Goal: Contribute content: Contribute content

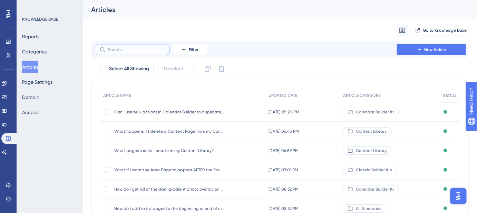
click at [149, 50] on input "text" at bounding box center [136, 49] width 56 height 5
click at [147, 48] on input "text" at bounding box center [136, 49] width 56 height 5
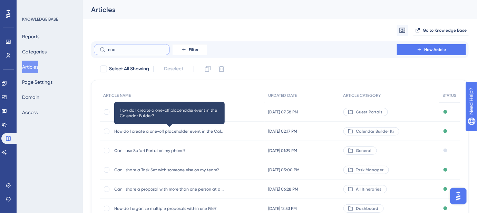
type input "one"
click at [167, 131] on span "How do I create a one-off placeholder event in the Calendar Builder?" at bounding box center [169, 132] width 110 height 6
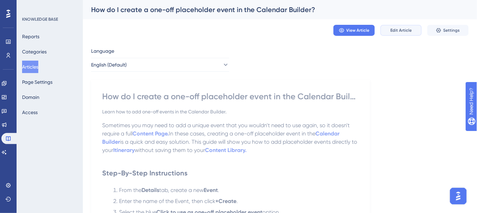
click at [406, 33] on button "Edit Article" at bounding box center [401, 30] width 41 height 11
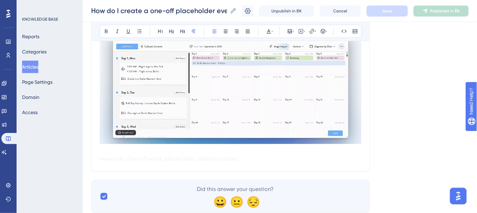
scroll to position [279, 0]
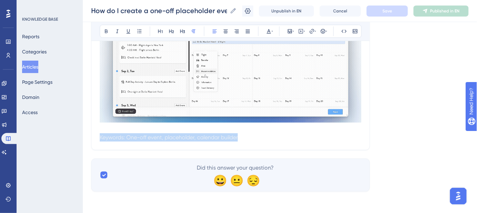
drag, startPoint x: 280, startPoint y: 139, endPoint x: 202, endPoint y: 81, distance: 96.8
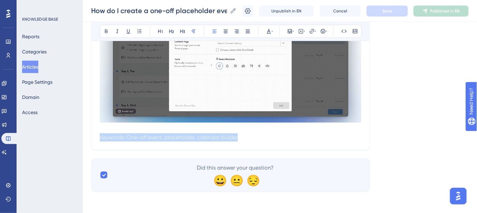
click at [271, 32] on icon at bounding box center [269, 32] width 6 height 6
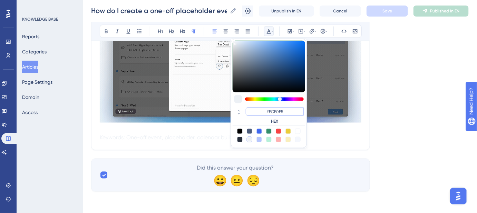
drag, startPoint x: 285, startPoint y: 111, endPoint x: 270, endPoint y: 110, distance: 15.6
click at [270, 110] on input "#ECF0F5" at bounding box center [275, 112] width 58 height 8
type input "#FFFFFF"
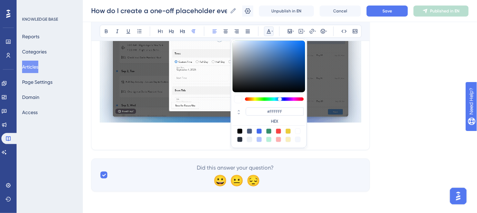
click at [204, 137] on span "Keywords: One-off event, placeholder, calendar builder" at bounding box center [169, 137] width 138 height 7
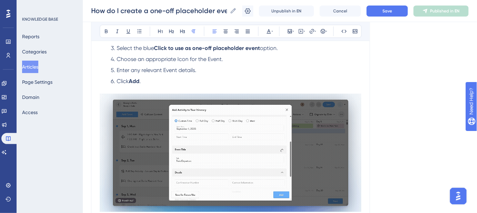
scroll to position [122, 0]
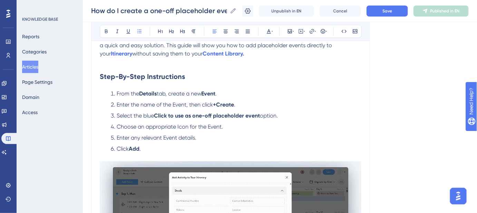
click at [152, 148] on li "Click Add ." at bounding box center [234, 149] width 253 height 8
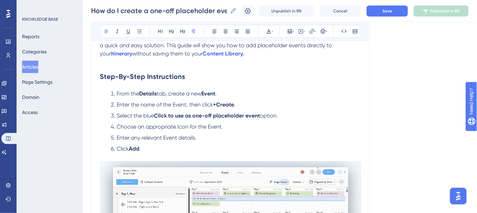
click at [103, 155] on p at bounding box center [231, 157] width 262 height 8
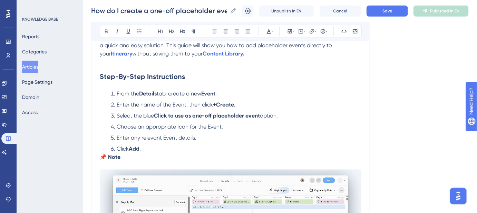
click at [158, 147] on li "Click Add ." at bounding box center [234, 149] width 253 height 8
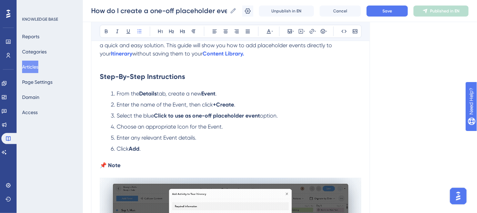
click at [137, 162] on p "📌 Note" at bounding box center [231, 166] width 262 height 8
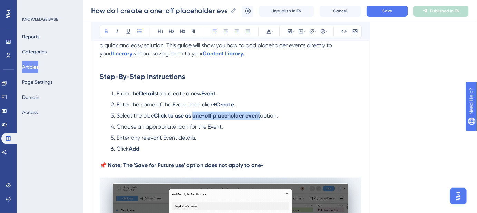
drag, startPoint x: 195, startPoint y: 115, endPoint x: 262, endPoint y: 116, distance: 66.6
click at [260, 116] on strong "Click to use as one-off placeholder event" at bounding box center [207, 116] width 106 height 7
copy strong "one-off placeholder event"
drag, startPoint x: 266, startPoint y: 166, endPoint x: 251, endPoint y: 164, distance: 14.4
click at [252, 165] on p "📌 Note: The 'Save for Future use' option does not apply to one-" at bounding box center [231, 166] width 262 height 8
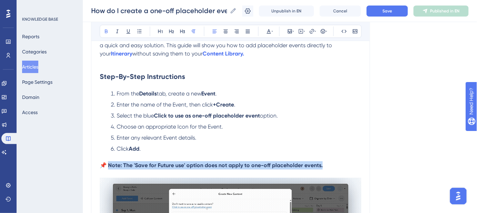
drag, startPoint x: 323, startPoint y: 165, endPoint x: 109, endPoint y: 168, distance: 213.4
click at [109, 168] on p "📌 Note: The 'Save for Future use' option does not apply to one-off placeholder …" at bounding box center [231, 166] width 262 height 8
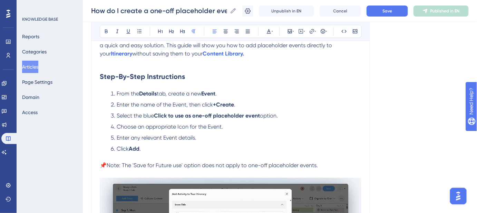
click at [285, 127] on li "Choose an appropriate Icon for the Event." at bounding box center [234, 127] width 253 height 8
click at [382, 15] on button "Save" at bounding box center [387, 11] width 41 height 11
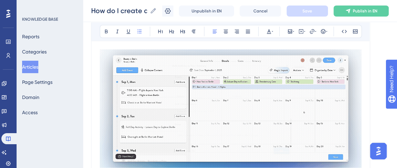
scroll to position [215, 0]
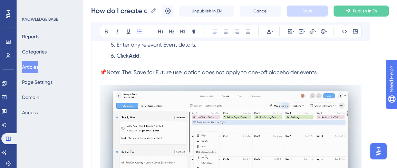
click at [219, 103] on img at bounding box center [231, 144] width 262 height 118
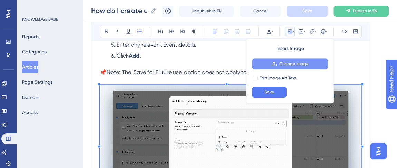
click at [280, 62] on span "Change Image" at bounding box center [293, 64] width 29 height 6
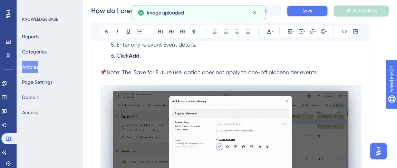
click at [307, 9] on span "Save" at bounding box center [307, 11] width 10 height 6
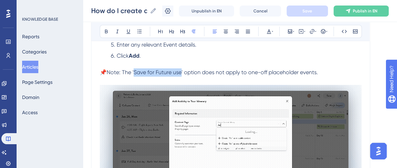
drag, startPoint x: 183, startPoint y: 72, endPoint x: 136, endPoint y: 72, distance: 47.0
click at [136, 72] on span "Note: The 'Save for Future use' option does not apply to one-off placeholder ev…" at bounding box center [212, 72] width 211 height 7
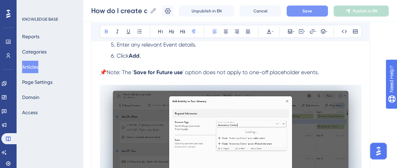
click at [135, 71] on strong "Save for Future use" at bounding box center [158, 72] width 49 height 7
click at [185, 70] on span "' option does not apply to one-off placeholder events." at bounding box center [248, 72] width 136 height 7
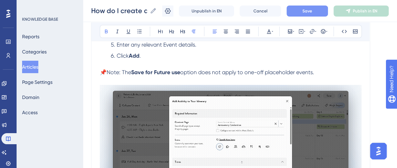
click at [310, 11] on span "Save" at bounding box center [307, 11] width 10 height 6
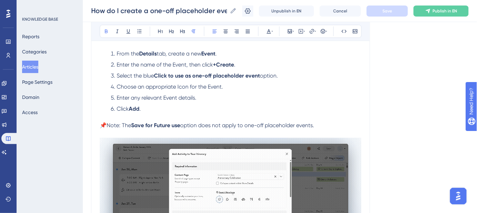
scroll to position [152, 0]
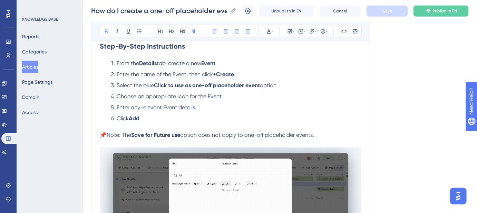
click at [190, 74] on span "Enter the name of the Event, then click" at bounding box center [165, 74] width 96 height 7
click at [242, 75] on li "Enter the name of the Event, then click +Create ." at bounding box center [234, 74] width 253 height 8
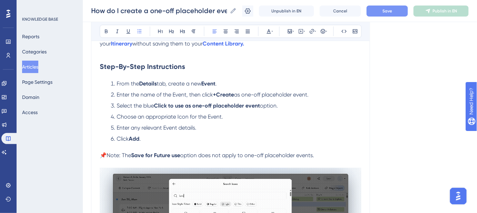
scroll to position [121, 0]
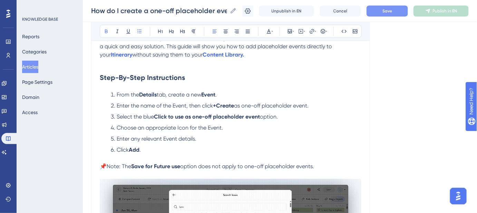
click at [218, 103] on strong "+Create" at bounding box center [223, 106] width 21 height 7
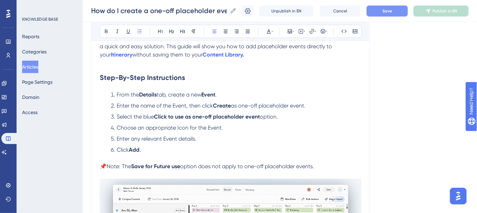
click at [206, 106] on span "Enter the name of the Event, then click" at bounding box center [165, 106] width 96 height 7
drag, startPoint x: 311, startPoint y: 103, endPoint x: 238, endPoint y: 106, distance: 73.6
click at [238, 106] on span "as one-off placeholder event." at bounding box center [272, 106] width 75 height 7
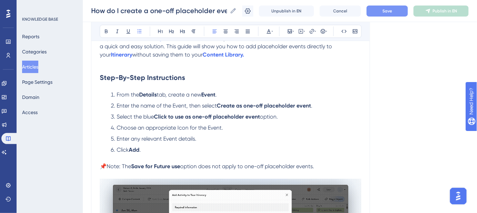
click at [336, 113] on li "Select the blue Click to use as one-off placeholder event option." at bounding box center [234, 117] width 253 height 8
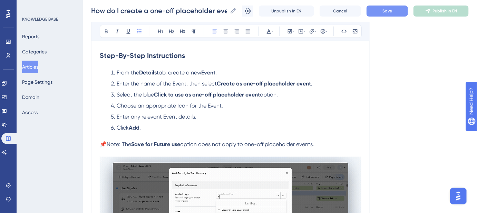
scroll to position [152, 0]
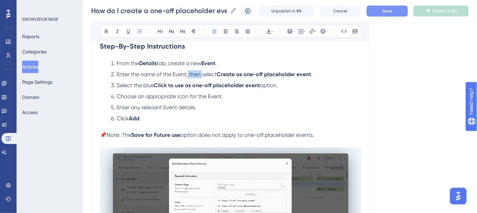
drag, startPoint x: 203, startPoint y: 73, endPoint x: 188, endPoint y: 73, distance: 14.8
click at [188, 73] on span "Enter the name of the Event, then select" at bounding box center [167, 74] width 100 height 7
click at [307, 99] on li "Choose an appropriate Icon for the Event." at bounding box center [234, 97] width 253 height 8
click at [388, 12] on span "Save" at bounding box center [388, 11] width 10 height 6
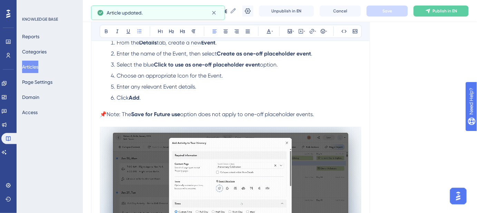
scroll to position [184, 0]
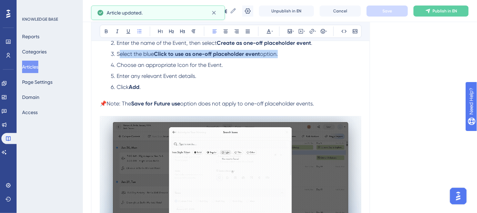
drag, startPoint x: 283, startPoint y: 54, endPoint x: 120, endPoint y: 54, distance: 163.3
click at [120, 54] on li "Select the blue Click to use as one-off placeholder event option." at bounding box center [234, 54] width 253 height 8
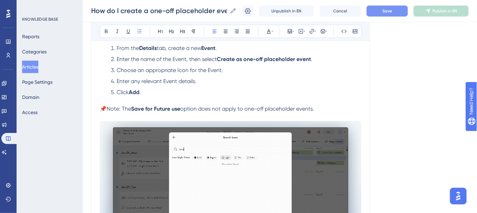
scroll to position [152, 0]
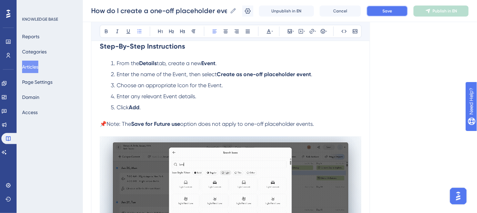
click at [390, 11] on span "Save" at bounding box center [388, 11] width 10 height 6
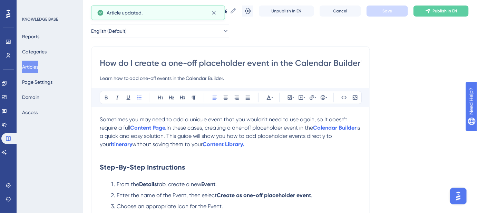
scroll to position [0, 0]
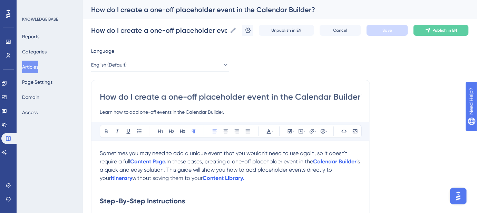
click at [100, 152] on span "Sometimes you may need to add a unique event that you wouldn't need to use agai…" at bounding box center [224, 157] width 249 height 15
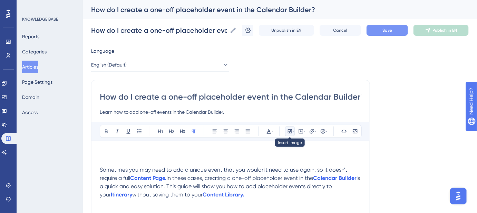
click at [292, 129] on icon at bounding box center [290, 132] width 6 height 6
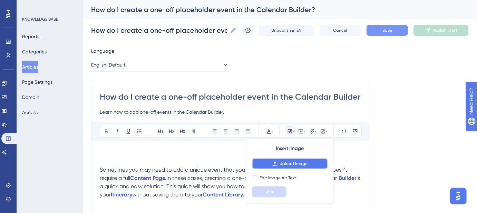
click at [282, 166] on span "Upload Image" at bounding box center [294, 164] width 28 height 6
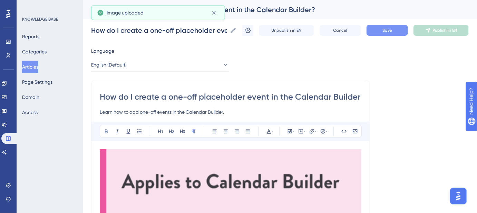
drag, startPoint x: 269, startPoint y: 182, endPoint x: 270, endPoint y: 178, distance: 4.3
click at [269, 182] on img at bounding box center [231, 183] width 262 height 66
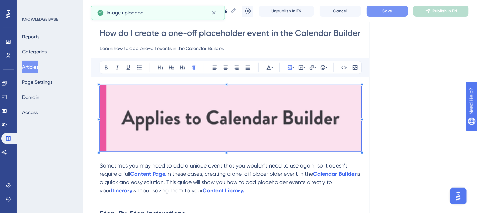
scroll to position [62, 0]
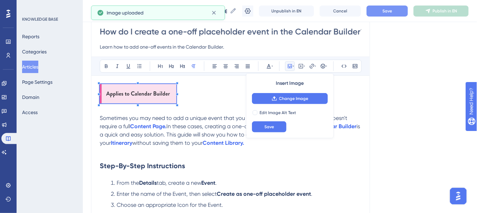
click at [407, 129] on div "Language English (Default) How do I create a one-off placeholder event in the C…" at bounding box center [280, 213] width 378 height 462
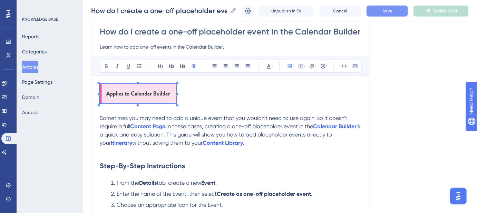
click at [381, 48] on div "Language English (Default) How do I create a one-off placeholder event in the C…" at bounding box center [280, 213] width 378 height 462
click at [390, 11] on span "Save" at bounding box center [388, 11] width 10 height 6
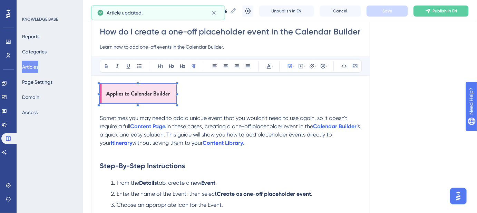
click at [256, 98] on p at bounding box center [231, 95] width 262 height 22
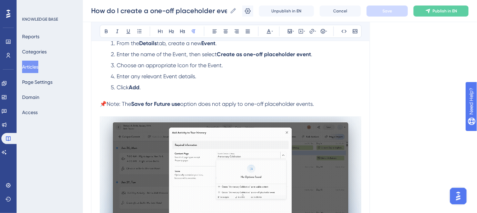
scroll to position [188, 0]
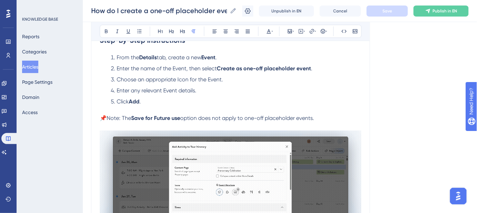
click at [220, 68] on strong "Create" at bounding box center [226, 68] width 18 height 7
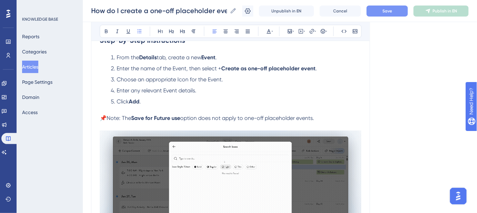
click at [219, 66] on span "Enter the name of the Event, then select +" at bounding box center [169, 68] width 105 height 7
click at [343, 87] on li "Enter any relevant Event details." at bounding box center [234, 91] width 253 height 8
click at [389, 11] on span "Save" at bounding box center [388, 11] width 10 height 6
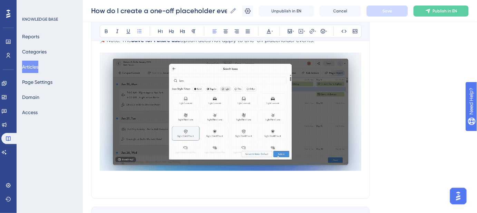
scroll to position [282, 0]
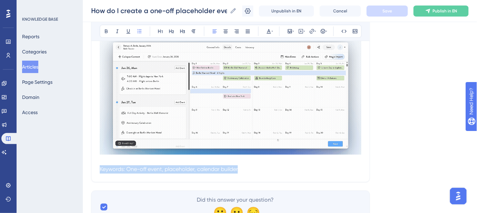
drag, startPoint x: 332, startPoint y: 173, endPoint x: 114, endPoint y: 167, distance: 218.3
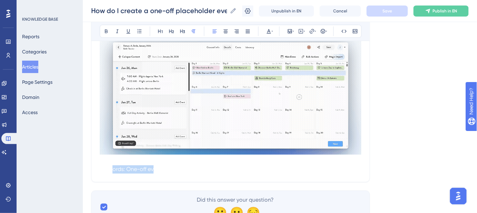
drag, startPoint x: 113, startPoint y: 166, endPoint x: 154, endPoint y: 166, distance: 40.7
click at [154, 166] on span "Keywords: One-off event, placeholder, calendar builder" at bounding box center [169, 169] width 138 height 7
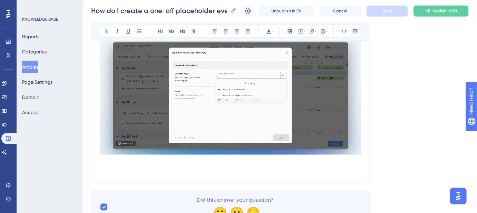
click at [104, 161] on p at bounding box center [231, 161] width 262 height 8
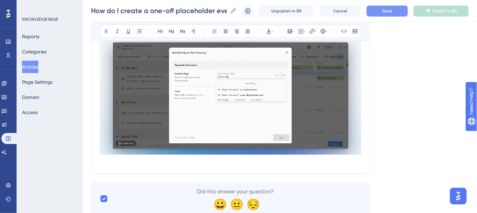
click at [399, 11] on button "Save" at bounding box center [387, 11] width 41 height 11
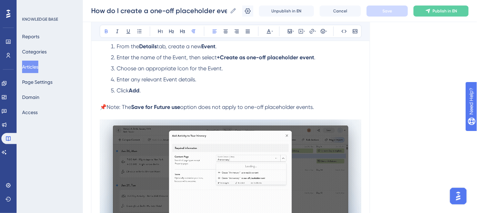
scroll to position [188, 0]
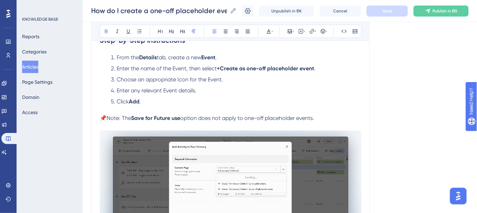
click at [367, 95] on div "How do I create a one-off placeholder event in the Calendar Builder? Learn how …" at bounding box center [230, 78] width 279 height 379
click at [251, 11] on icon at bounding box center [248, 11] width 6 height 6
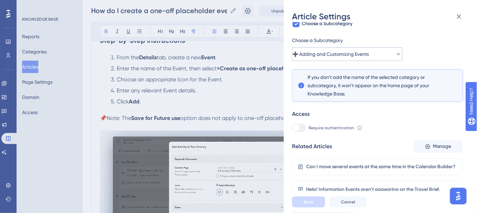
scroll to position [169, 0]
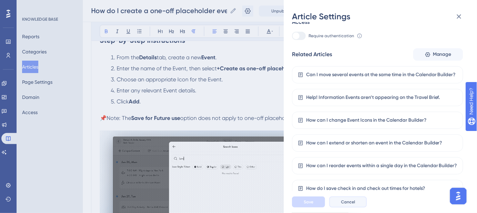
click at [350, 205] on span "Cancel" at bounding box center [348, 203] width 14 height 6
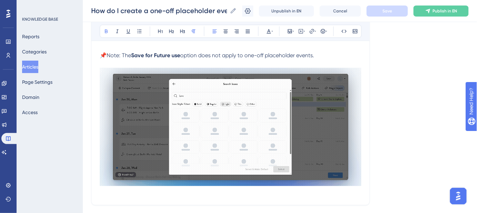
scroll to position [0, 0]
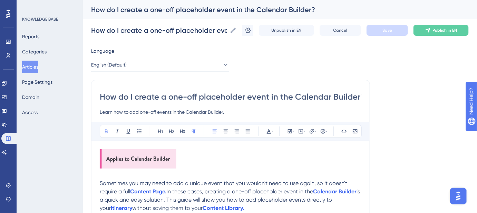
click at [37, 67] on button "Articles" at bounding box center [30, 67] width 16 height 12
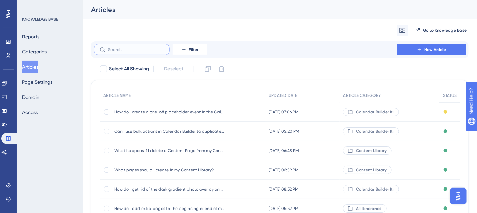
click at [116, 49] on input "text" at bounding box center [136, 49] width 56 height 5
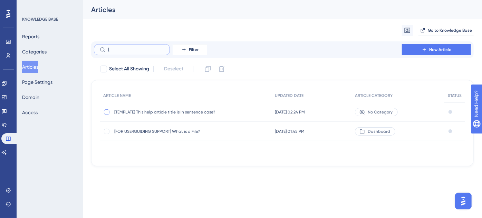
type input "["
click at [108, 111] on div at bounding box center [107, 112] width 6 height 6
click at [207, 70] on icon at bounding box center [207, 69] width 7 height 7
checkbox input "false"
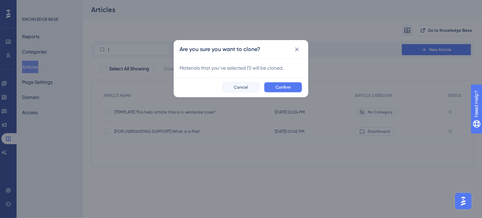
click at [285, 89] on span "Confirm" at bounding box center [283, 88] width 15 height 6
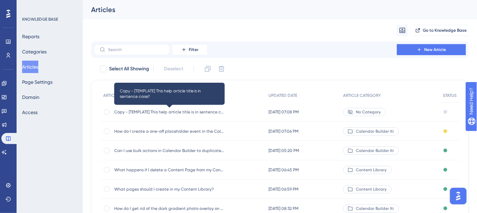
click at [123, 111] on span "Copy - [TEMPLATE] This help article title is in sentence case?" at bounding box center [169, 112] width 110 height 6
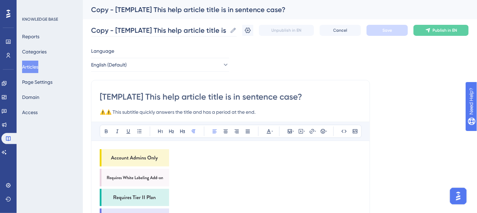
click at [236, 28] on icon at bounding box center [233, 30] width 5 height 5
click at [227, 28] on input "Copy - [TEMPLATE] This help article title is in sentence case?" at bounding box center [159, 31] width 136 height 10
click at [224, 28] on input "Copy - [TEMPLATE] This help article title is in sentence case?" at bounding box center [159, 31] width 136 height 10
paste input "How can I save book now button settings"
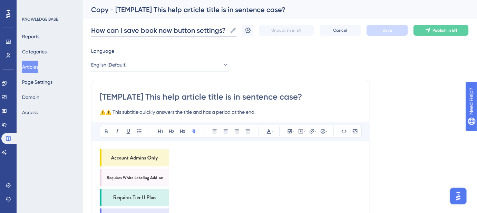
scroll to position [0, 0]
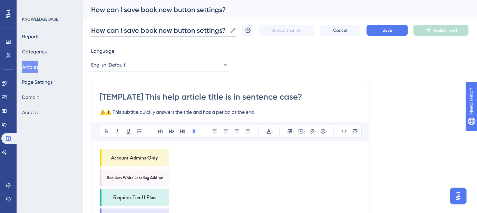
type input "How can I save book now button settings?"
drag, startPoint x: 302, startPoint y: 94, endPoint x: 88, endPoint y: 94, distance: 214.1
paste input "How can I save book now button settings"
click at [160, 95] on input "How can I save book now button settings?" at bounding box center [231, 97] width 262 height 11
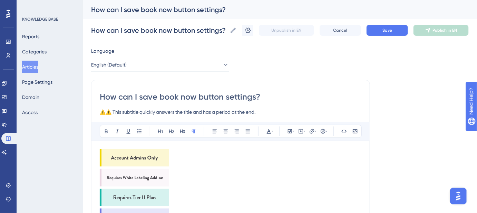
type input "How can I save ook now button settings?"
type input "How can I save Book now button settings?"
click at [186, 96] on input "How can I save Book now button settings?" at bounding box center [231, 97] width 262 height 11
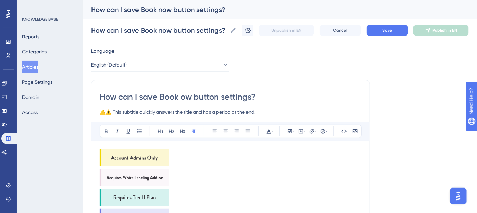
type input "How can I save Book Now button settings?"
click at [378, 33] on button "Save" at bounding box center [387, 30] width 41 height 11
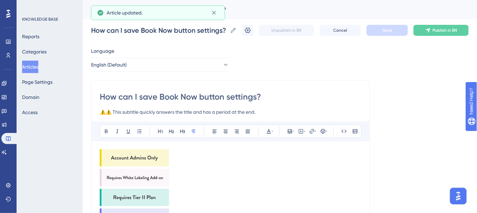
drag, startPoint x: 267, startPoint y: 99, endPoint x: 96, endPoint y: 98, distance: 171.6
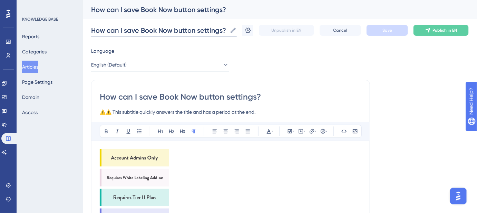
drag, startPoint x: 226, startPoint y: 29, endPoint x: 90, endPoint y: 28, distance: 136.4
paste input "do I save my"
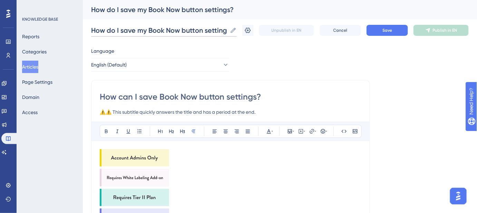
scroll to position [0, 1]
type input "How do I save my Book Now button settings?"
drag, startPoint x: 241, startPoint y: 95, endPoint x: 79, endPoint y: 95, distance: 161.9
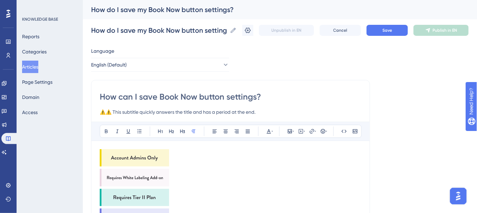
paste input "do I save my"
type input "How do I save my Book Now button settings?"
drag, startPoint x: 262, startPoint y: 111, endPoint x: 85, endPoint y: 110, distance: 177.5
paste input "Save time by storing your Book Now button settings in a template"
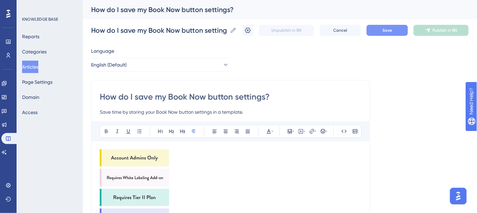
type input "Save time by storing your Book Now button settings in a template."
click at [381, 35] on button "Save" at bounding box center [387, 30] width 41 height 11
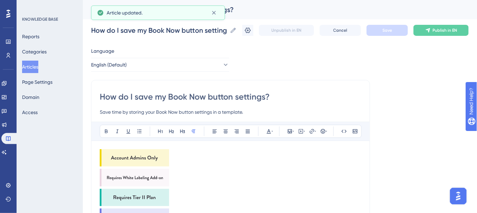
click at [141, 155] on img at bounding box center [134, 158] width 69 height 17
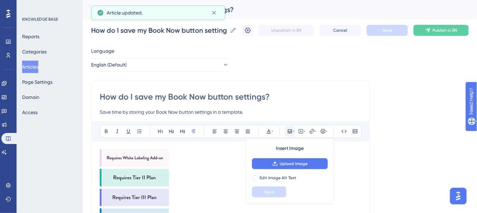
click at [141, 155] on img at bounding box center [134, 158] width 69 height 17
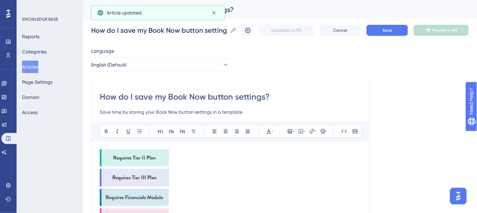
click at [141, 155] on img at bounding box center [134, 158] width 69 height 17
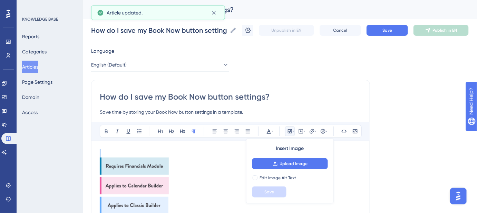
click at [141, 155] on p at bounding box center [231, 154] width 262 height 8
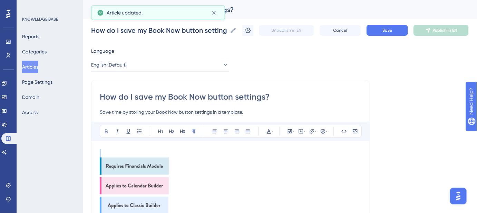
click at [142, 164] on img at bounding box center [134, 166] width 69 height 17
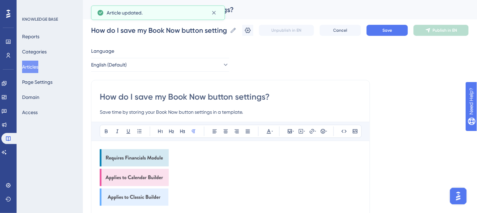
click at [142, 163] on img at bounding box center [134, 158] width 69 height 17
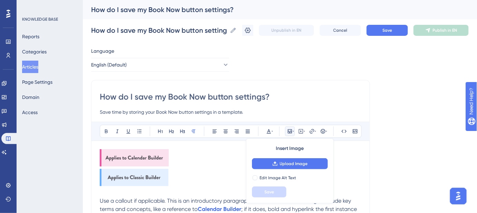
click at [142, 163] on img at bounding box center [134, 158] width 69 height 17
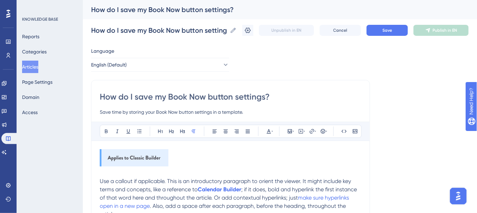
click at [143, 156] on img at bounding box center [134, 158] width 69 height 17
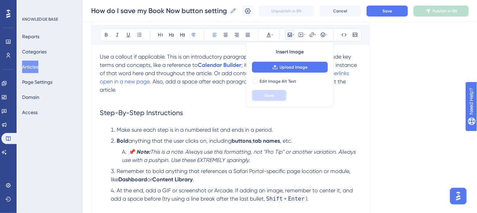
scroll to position [94, 0]
click at [216, 119] on h2 "Step-By-Step Instructions" at bounding box center [231, 113] width 262 height 21
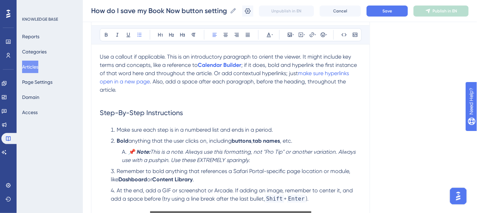
click at [111, 128] on li "Make sure each step is in a numbered list and ends in a period." at bounding box center [234, 130] width 253 height 8
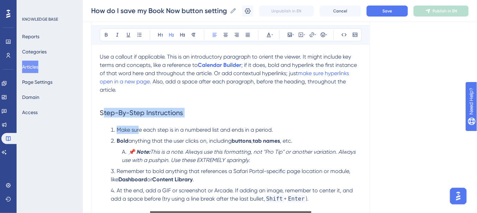
drag, startPoint x: 102, startPoint y: 113, endPoint x: 121, endPoint y: 118, distance: 19.4
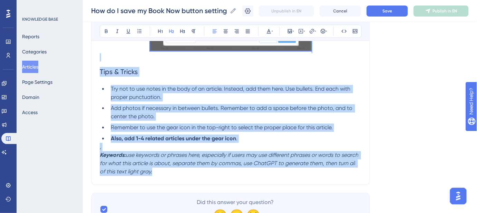
scroll to position [408, 0]
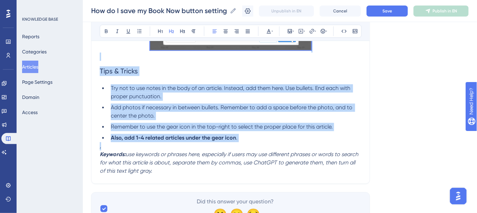
drag, startPoint x: 100, startPoint y: 112, endPoint x: 288, endPoint y: 143, distance: 191.1
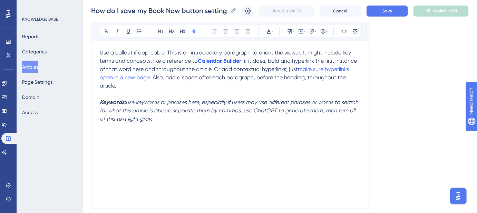
scroll to position [94, 0]
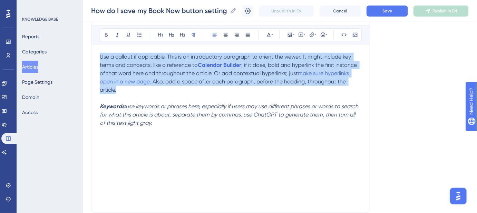
drag, startPoint x: 121, startPoint y: 92, endPoint x: 100, endPoint y: 59, distance: 38.8
click at [100, 59] on p "Use a callout if applicable. This is an introductory paragraph to orient the vi…" at bounding box center [231, 73] width 262 height 41
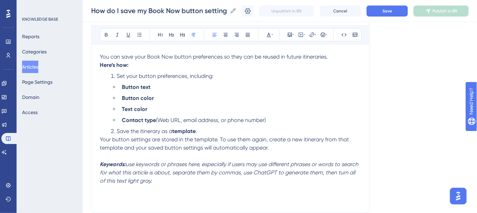
click at [333, 55] on p "You can save your Book Now button preferences so they can be reused in future i…" at bounding box center [231, 57] width 262 height 8
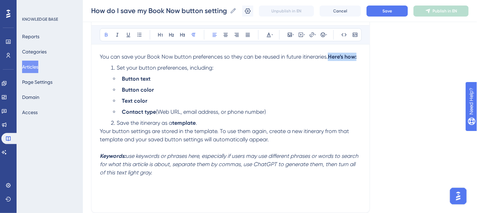
drag, startPoint x: 329, startPoint y: 55, endPoint x: 359, endPoint y: 56, distance: 30.4
click at [359, 56] on p "You can save your Book Now button preferences so they can be reused in future i…" at bounding box center [231, 57] width 262 height 8
click at [362, 56] on div "How do I save my Book Now button settings? Save time by storing your Book Now b…" at bounding box center [230, 98] width 279 height 230
click at [358, 55] on p "You can save your Book Now button preferences so they can be reused in future i…" at bounding box center [231, 57] width 262 height 8
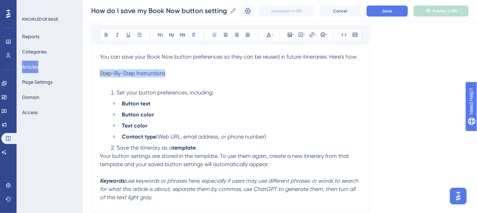
drag, startPoint x: 168, startPoint y: 72, endPoint x: 97, endPoint y: 75, distance: 70.5
click at [97, 75] on div "How do I save my Book Now button settings? Save time by storing your Book Now b…" at bounding box center [230, 98] width 279 height 230
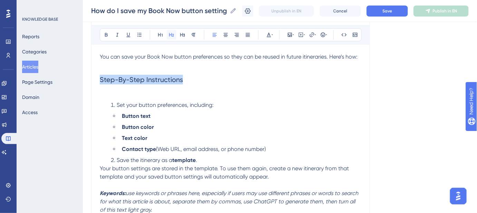
click at [171, 35] on icon at bounding box center [172, 35] width 6 height 6
click at [201, 79] on h2 "Step-By-Step Instructions" at bounding box center [231, 79] width 262 height 21
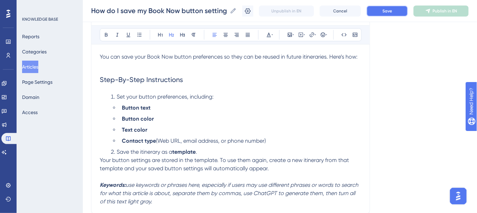
click at [379, 12] on button "Save" at bounding box center [387, 11] width 41 height 11
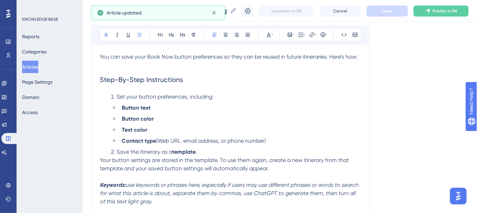
click at [122, 107] on strong "Button text" at bounding box center [136, 108] width 29 height 7
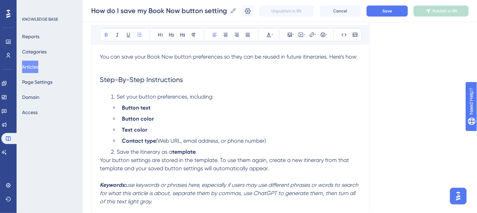
click at [202, 152] on li "Save the itinerary as a template ." at bounding box center [234, 152] width 253 height 8
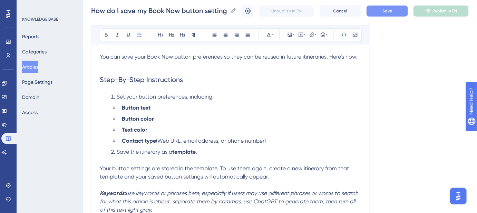
click at [381, 11] on button "Save" at bounding box center [387, 11] width 41 height 11
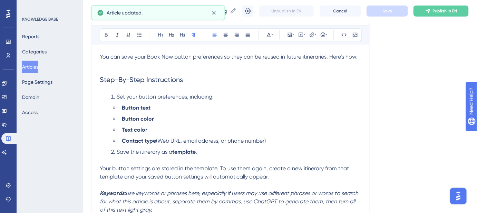
click at [161, 168] on span "Your button settings are stored in the template. To use them again, create a ne…" at bounding box center [225, 172] width 251 height 15
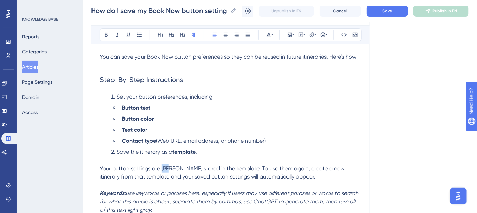
click at [165, 169] on span "Your button settings are [PERSON_NAME] stored in the template. To use them agai…" at bounding box center [223, 172] width 246 height 15
click at [206, 169] on span "Your button settings are now stored in the template. To use them again, create …" at bounding box center [231, 172] width 263 height 15
click at [206, 169] on span "Your button settings are now stored in the itinerary template. To use them agai…" at bounding box center [229, 172] width 259 height 15
drag, startPoint x: 252, startPoint y: 168, endPoint x: 206, endPoint y: 168, distance: 45.9
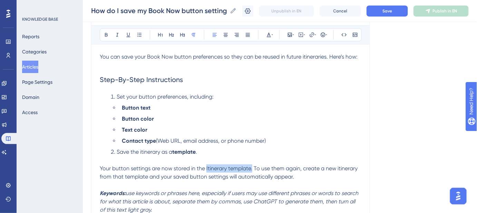
click at [206, 168] on span "Your button settings are now stored in the Itinerary template. To use them agai…" at bounding box center [229, 172] width 259 height 15
click at [312, 35] on icon at bounding box center [312, 35] width 6 height 6
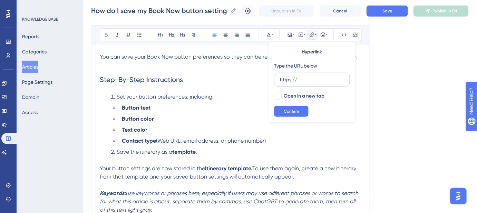
drag, startPoint x: 303, startPoint y: 81, endPoint x: 280, endPoint y: 81, distance: 22.8
click at [280, 81] on input "https://" at bounding box center [312, 80] width 64 height 8
type input "[URL][DOMAIN_NAME]"
drag, startPoint x: 280, startPoint y: 95, endPoint x: 286, endPoint y: 107, distance: 14.4
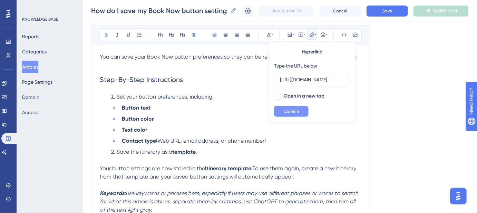
click at [280, 95] on div at bounding box center [278, 96] width 7 height 7
checkbox input "true"
click at [287, 109] on span "Confirm" at bounding box center [291, 112] width 15 height 6
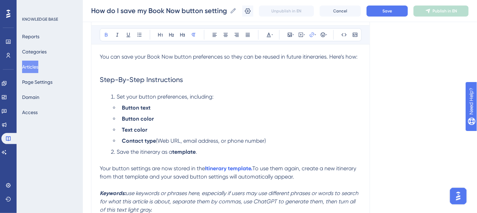
click at [296, 158] on li "Save the itinerary as a template ." at bounding box center [234, 156] width 253 height 17
click at [381, 11] on button "Save" at bounding box center [387, 11] width 41 height 11
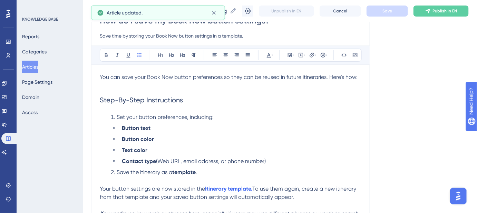
scroll to position [62, 0]
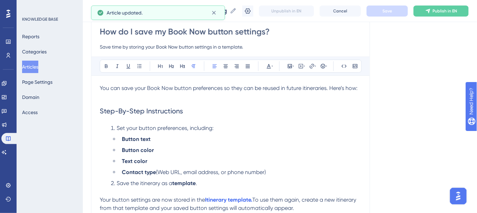
click at [303, 88] on span "You can save your Book Now button preferences so they can be reused in future i…" at bounding box center [229, 88] width 258 height 7
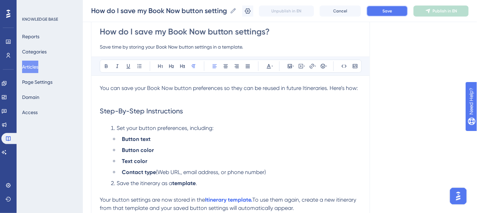
click at [392, 9] on span "Save" at bounding box center [388, 11] width 10 height 6
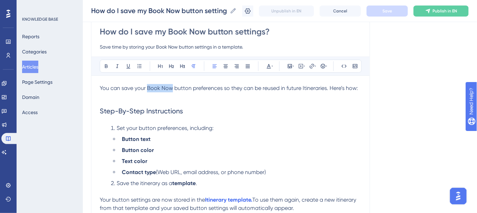
drag, startPoint x: 172, startPoint y: 88, endPoint x: 147, endPoint y: 87, distance: 24.6
click at [147, 87] on span "You can save your Book Now button preferences so they can be reused in future I…" at bounding box center [229, 88] width 258 height 7
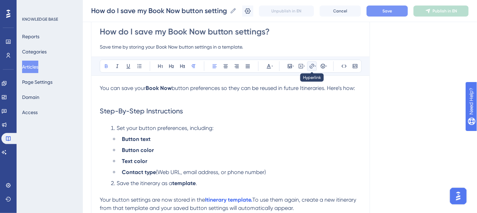
click at [313, 68] on icon at bounding box center [312, 67] width 6 height 6
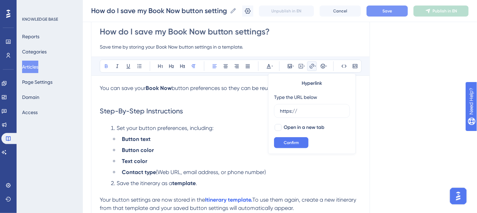
drag, startPoint x: 305, startPoint y: 108, endPoint x: 272, endPoint y: 111, distance: 32.9
click at [272, 111] on div "Hyperlink Type the URL below https:// Open in a new tab Confirm" at bounding box center [312, 114] width 88 height 81
type input "[URL][DOMAIN_NAME]"
click at [278, 125] on div at bounding box center [278, 127] width 7 height 7
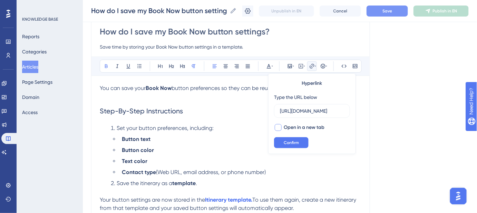
checkbox input "true"
click at [283, 145] on button "Confirm" at bounding box center [291, 142] width 35 height 11
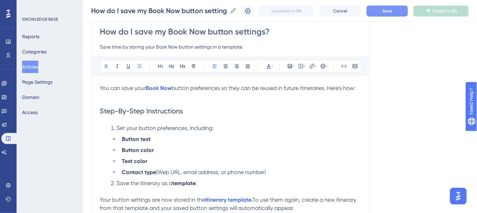
drag, startPoint x: 342, startPoint y: 144, endPoint x: 385, endPoint y: 54, distance: 100.1
click at [342, 144] on ul "Button text Button color Text color Contact type (Web URL, email address, or ph…" at bounding box center [236, 155] width 251 height 41
click at [388, 13] on span "Save" at bounding box center [388, 11] width 10 height 6
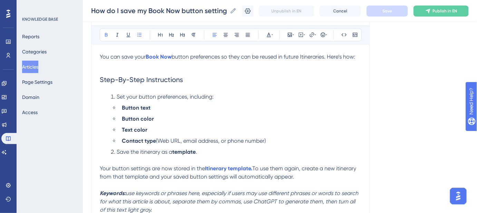
scroll to position [125, 0]
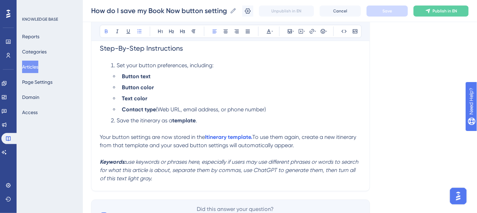
click at [141, 120] on span "Save the itinerary as a" at bounding box center [145, 120] width 56 height 7
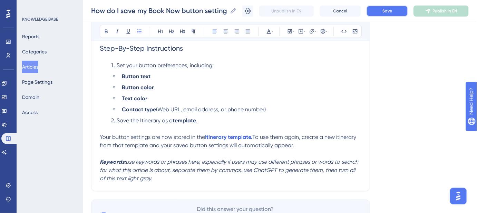
click at [392, 11] on span "Save" at bounding box center [388, 11] width 10 height 6
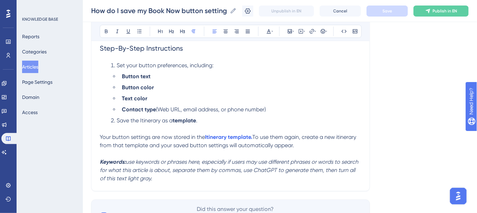
click at [339, 137] on span "To use them again, create a new itinerary from that template and your saved but…" at bounding box center [229, 141] width 258 height 15
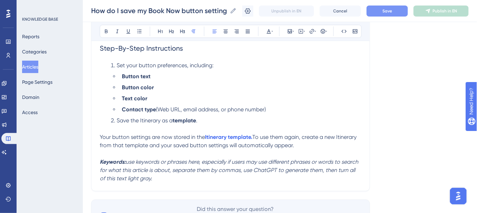
click at [390, 6] on button "Save" at bounding box center [387, 11] width 41 height 11
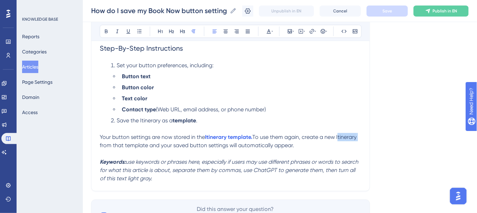
drag, startPoint x: 339, startPoint y: 137, endPoint x: 359, endPoint y: 137, distance: 20.0
click at [358, 137] on span "To use them again, create a new Itinerary from that template and your saved but…" at bounding box center [229, 141] width 258 height 15
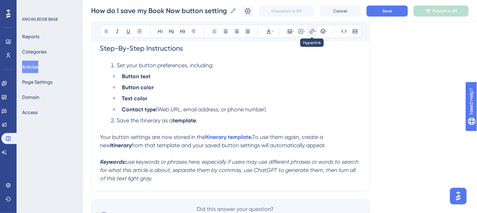
click at [311, 29] on icon at bounding box center [312, 32] width 6 height 6
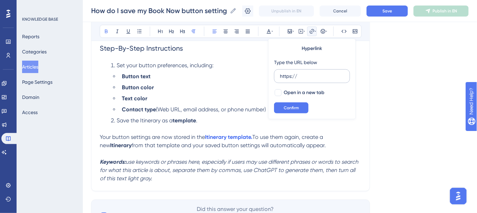
drag, startPoint x: 305, startPoint y: 73, endPoint x: 276, endPoint y: 73, distance: 29.7
click at [276, 73] on label "https://" at bounding box center [312, 76] width 76 height 14
click at [280, 73] on input "https://" at bounding box center [312, 77] width 64 height 8
type input "[URL][DOMAIN_NAME]"
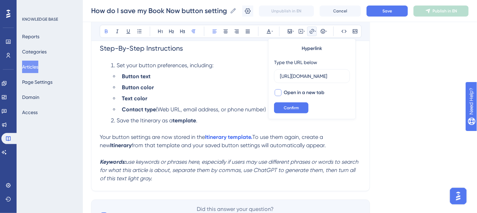
click at [277, 92] on div at bounding box center [278, 92] width 7 height 7
checkbox input "true"
click at [283, 107] on button "Confirm" at bounding box center [291, 108] width 35 height 11
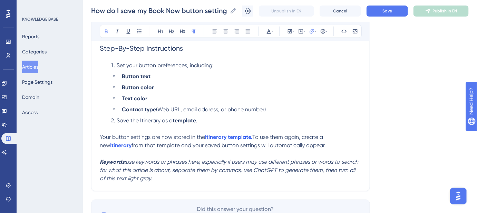
drag, startPoint x: 385, startPoint y: 88, endPoint x: 385, endPoint y: 84, distance: 4.5
click at [385, 87] on div "Language English (Default) How do I save my Book Now button settings? Save time…" at bounding box center [280, 76] width 378 height 314
click at [388, 14] on button "Save" at bounding box center [387, 11] width 41 height 11
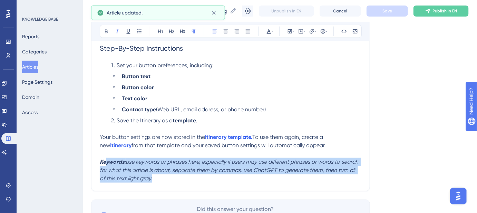
drag, startPoint x: 157, startPoint y: 175, endPoint x: 106, endPoint y: 160, distance: 53.7
click at [106, 162] on p "Keywords: use keywords or phrases here, especially if users may use different p…" at bounding box center [231, 170] width 262 height 25
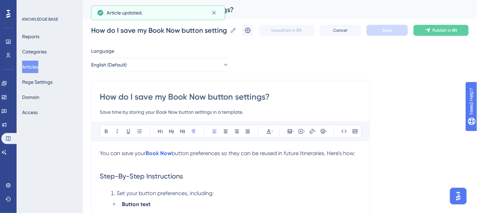
click at [187, 93] on input "How do I save my Book Now button settings?" at bounding box center [231, 97] width 262 height 11
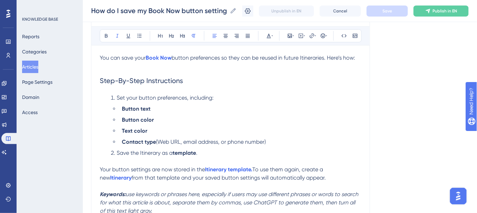
scroll to position [166, 0]
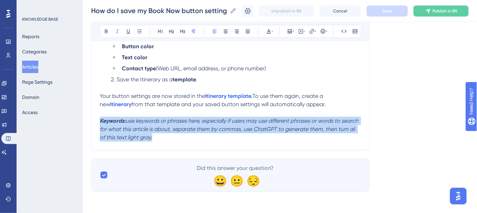
drag, startPoint x: 158, startPoint y: 138, endPoint x: 100, endPoint y: 123, distance: 60.1
click at [100, 123] on p "Keywords: use keywords or phrases here, especially if users may use different p…" at bounding box center [231, 129] width 262 height 25
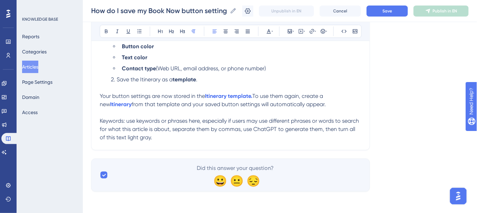
click at [158, 138] on p "Keywords: use keywords or phrases here, especially if users may use different p…" at bounding box center [231, 129] width 262 height 25
click at [157, 138] on p "Keywords: use keywords or phrases here, especially if users may use different p…" at bounding box center [231, 129] width 262 height 25
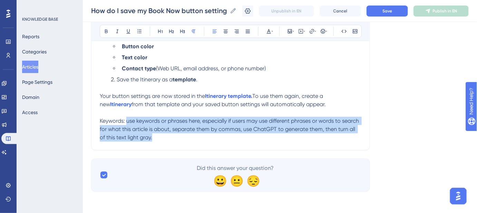
drag, startPoint x: 153, startPoint y: 138, endPoint x: 126, endPoint y: 121, distance: 31.9
click at [126, 121] on p "Keywords: use keywords or phrases here, especially if users may use different p…" at bounding box center [231, 129] width 262 height 25
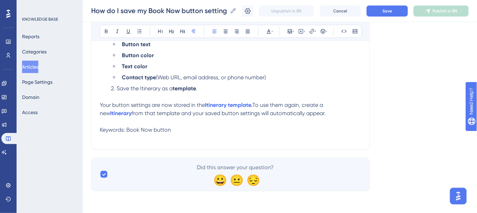
scroll to position [157, 0]
click at [179, 131] on p "Keywords: Book Now button," at bounding box center [231, 131] width 262 height 8
click at [251, 133] on p "Keywords: Book Now button, save button settings," at bounding box center [231, 131] width 262 height 8
click at [319, 132] on p "Keywords: Book Now button, save button settings, customize button," at bounding box center [231, 131] width 262 height 8
click at [342, 129] on p "Keywords: Book Now button, save button settings, customize button, reuse button…" at bounding box center [231, 131] width 262 height 8
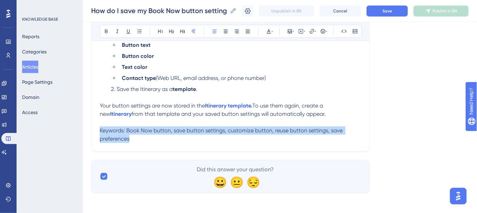
drag, startPoint x: 136, startPoint y: 138, endPoint x: 100, endPoint y: 132, distance: 37.1
click at [100, 132] on p "Keywords: Book Now button, save button settings, customize button, reuse button…" at bounding box center [231, 135] width 262 height 17
click at [272, 35] on button at bounding box center [269, 32] width 10 height 10
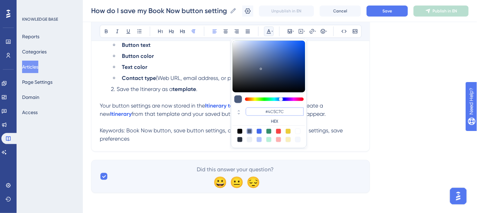
drag, startPoint x: 284, startPoint y: 110, endPoint x: 268, endPoint y: 110, distance: 16.2
click at [268, 110] on input "#4C5C7C" at bounding box center [275, 112] width 58 height 8
type input "#FFFFFF"
click at [386, 135] on div "Language English (Default) How do I save my Book Now button settings? Save time…" at bounding box center [280, 40] width 378 height 306
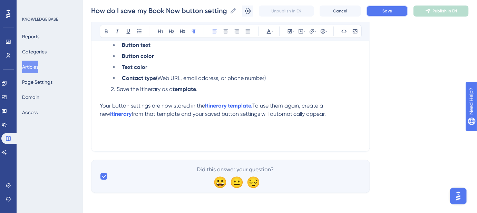
click at [389, 13] on span "Save" at bounding box center [388, 11] width 10 height 6
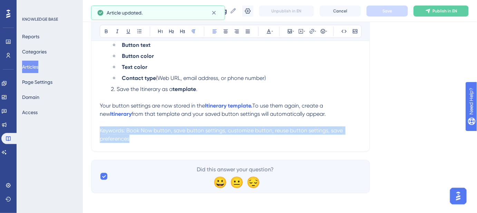
drag, startPoint x: 142, startPoint y: 136, endPoint x: 96, endPoint y: 128, distance: 45.8
click at [96, 128] on div "How do I save my Book Now button settings? Save time by storing your Book Now b…" at bounding box center [230, 36] width 279 height 231
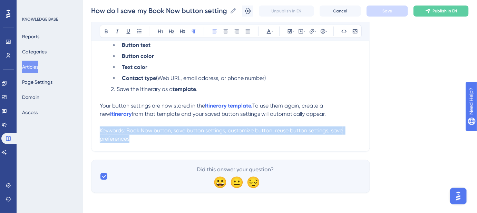
click at [141, 139] on p "Keywords: Book Now button, save button settings, customize button, reuse button…" at bounding box center [231, 135] width 262 height 17
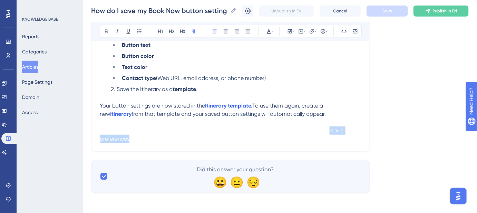
drag, startPoint x: 140, startPoint y: 139, endPoint x: 326, endPoint y: 131, distance: 186.3
click at [326, 131] on p "Keywords: Book Now button, save button settings, customize button, reuse button…" at bounding box center [231, 135] width 262 height 17
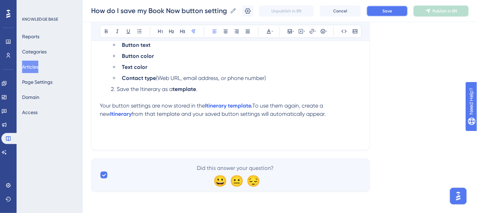
click at [392, 12] on span "Save" at bounding box center [388, 11] width 10 height 6
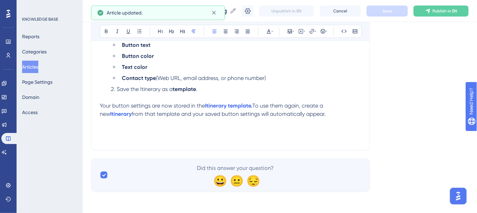
click at [243, 145] on div "How do I save my Book Now button settings? Save time by storing your Book Now b…" at bounding box center [230, 36] width 279 height 230
click at [242, 142] on div "How do I save my Book Now button settings? Save time by storing your Book Now b…" at bounding box center [230, 36] width 279 height 230
click at [264, 123] on p at bounding box center [231, 122] width 262 height 8
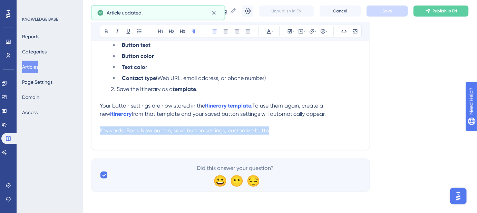
drag, startPoint x: 220, startPoint y: 134, endPoint x: 86, endPoint y: 134, distance: 133.6
click at [86, 134] on div "Performance Users Engagement Widgets Feedback Product Updates Knowledge Base AI…" at bounding box center [280, 23] width 394 height 360
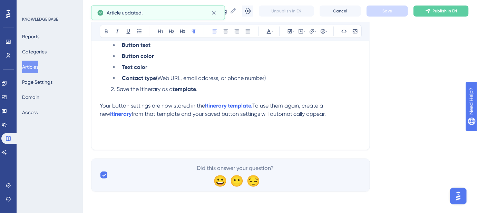
click at [270, 133] on span "Keywords: Book Now button, save button settings, customize button, reuse button…" at bounding box center [215, 130] width 231 height 7
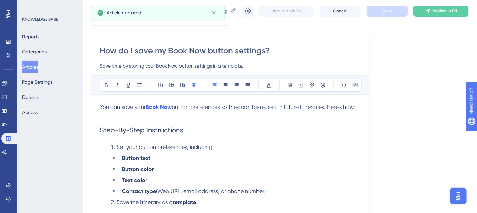
scroll to position [0, 0]
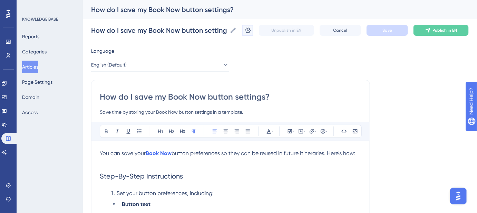
click at [251, 31] on icon at bounding box center [247, 30] width 7 height 7
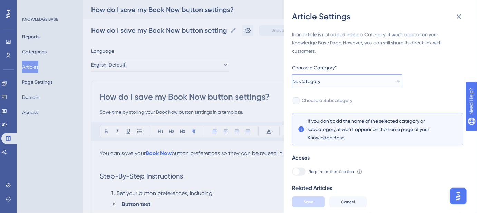
click at [395, 83] on icon at bounding box center [398, 81] width 7 height 7
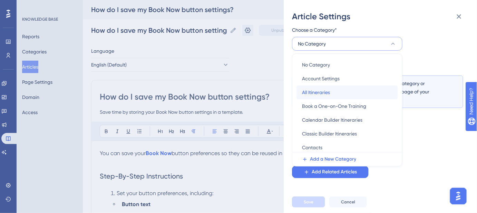
click at [327, 91] on span "All Itineraries" at bounding box center [316, 92] width 28 height 8
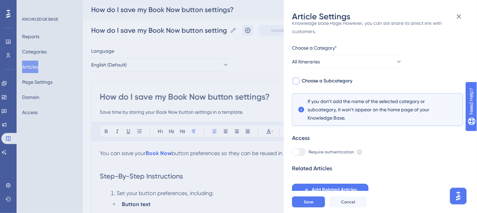
click at [346, 82] on span "Choose a Subcategory" at bounding box center [327, 81] width 51 height 8
checkbox input "true"
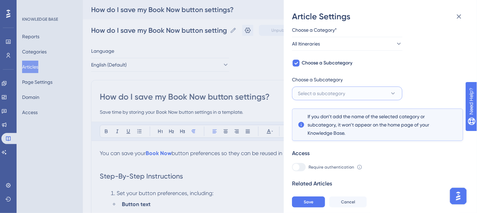
click at [395, 95] on icon at bounding box center [393, 93] width 7 height 7
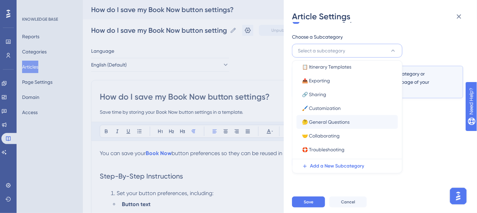
scroll to position [43, 0]
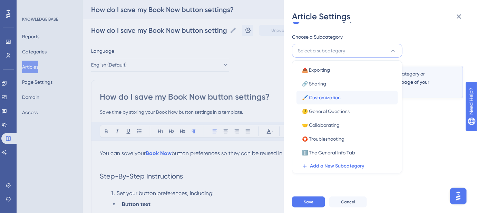
click at [332, 95] on span "🖌️ Customization" at bounding box center [321, 98] width 39 height 8
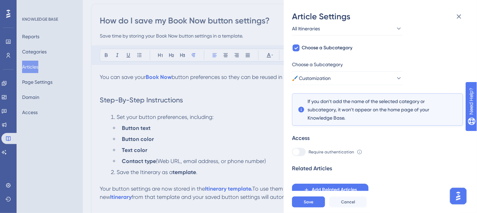
scroll to position [125, 0]
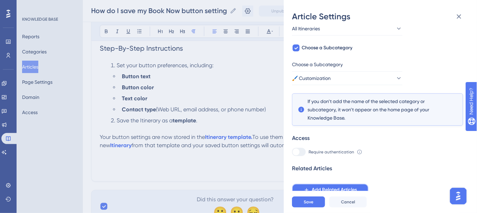
click at [342, 189] on span "Add Related Articles" at bounding box center [334, 190] width 45 height 8
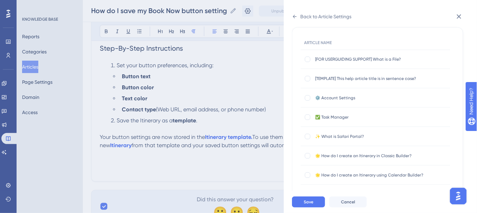
scroll to position [0, 0]
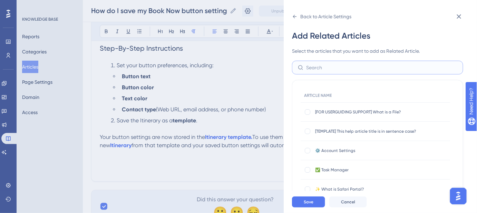
click at [329, 70] on input "text" at bounding box center [381, 68] width 151 height 8
type input "book no"
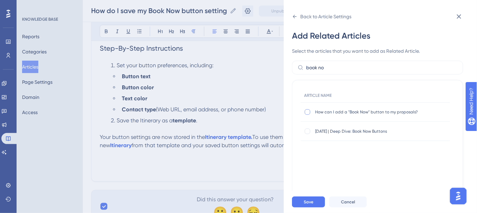
click at [310, 113] on div at bounding box center [308, 112] width 6 height 6
checkbox input "true"
drag, startPoint x: 337, startPoint y: 68, endPoint x: 299, endPoint y: 69, distance: 37.3
click at [299, 69] on label "book no" at bounding box center [377, 68] width 171 height 14
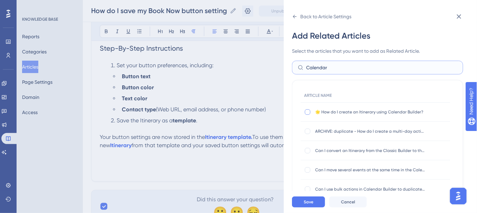
type input "Calendar"
click at [310, 113] on div at bounding box center [308, 112] width 6 height 6
checkbox input "true"
drag, startPoint x: 340, startPoint y: 68, endPoint x: 306, endPoint y: 68, distance: 34.9
click at [306, 68] on label "Calendar" at bounding box center [377, 68] width 171 height 14
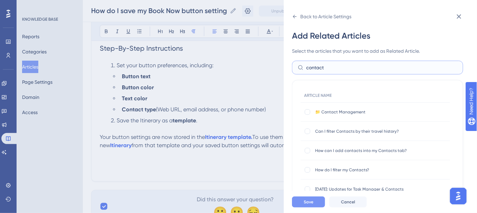
type input "contact"
click at [315, 206] on button "Save" at bounding box center [308, 202] width 33 height 11
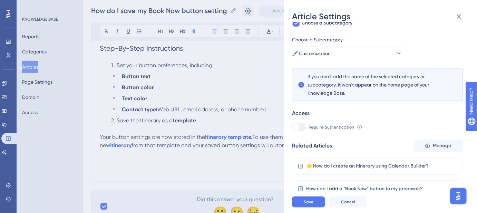
scroll to position [79, 0]
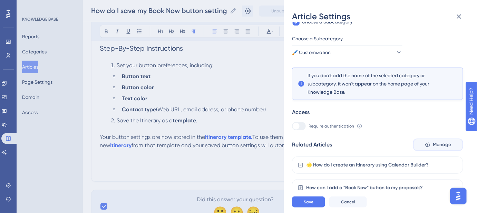
click at [436, 145] on span "Manage" at bounding box center [442, 145] width 19 height 8
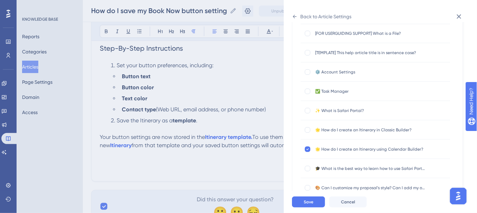
scroll to position [0, 0]
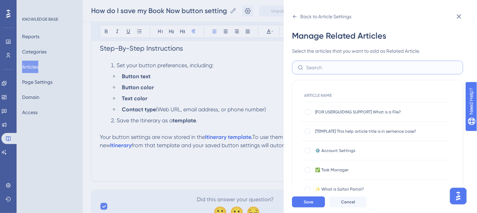
click at [360, 66] on input "text" at bounding box center [381, 68] width 151 height 8
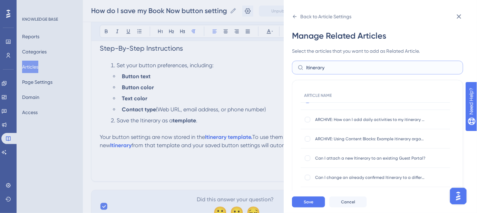
scroll to position [62, 0]
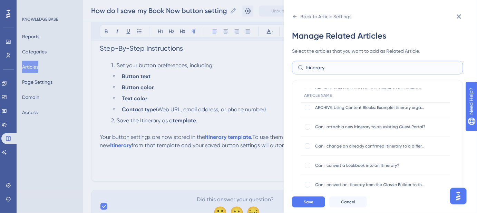
click at [315, 66] on input "Itinerary" at bounding box center [381, 68] width 151 height 8
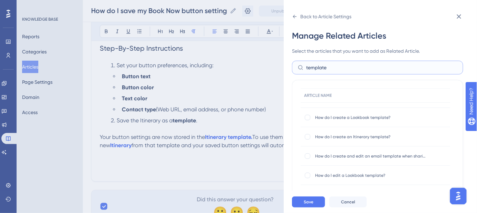
scroll to position [125, 0]
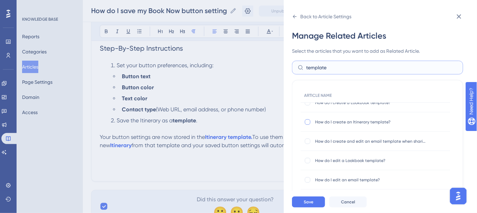
type input "template"
click at [307, 123] on div at bounding box center [308, 122] width 6 height 6
checkbox input "true"
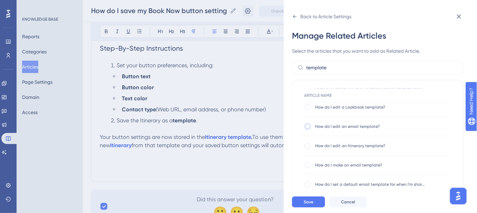
scroll to position [188, 0]
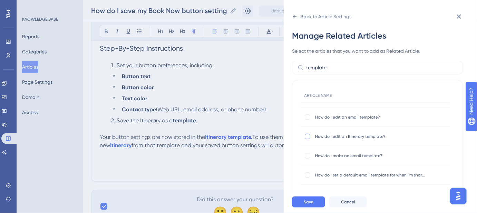
click at [307, 136] on div at bounding box center [308, 137] width 6 height 6
checkbox input "true"
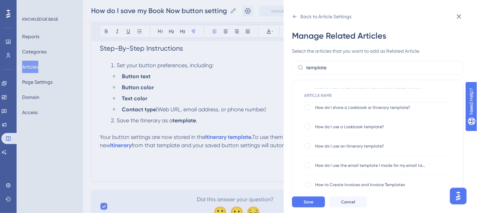
scroll to position [282, 0]
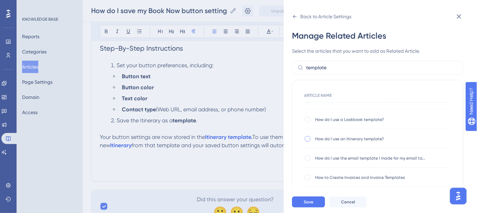
click at [306, 138] on div at bounding box center [308, 139] width 6 height 6
checkbox input "true"
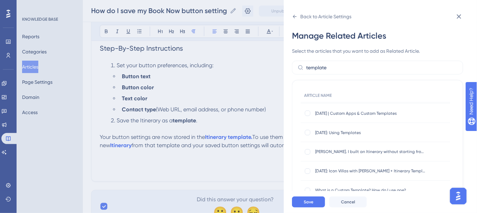
scroll to position [393, 0]
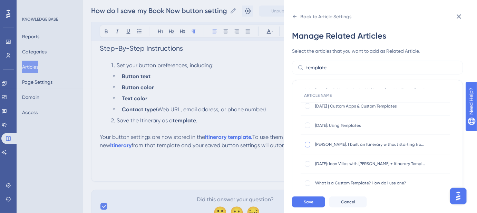
click at [308, 146] on div at bounding box center [308, 145] width 6 height 6
checkbox input "true"
click at [309, 205] on span "Save" at bounding box center [309, 203] width 10 height 6
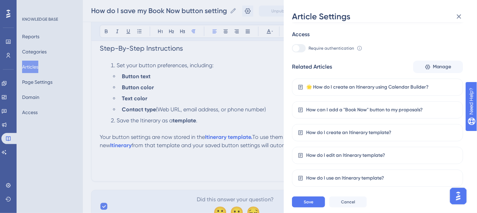
scroll to position [169, 0]
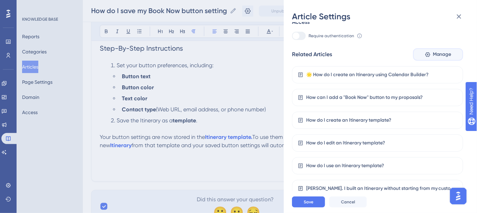
click at [440, 56] on span "Manage" at bounding box center [442, 54] width 19 height 8
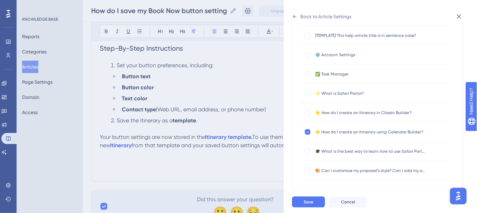
scroll to position [91, 0]
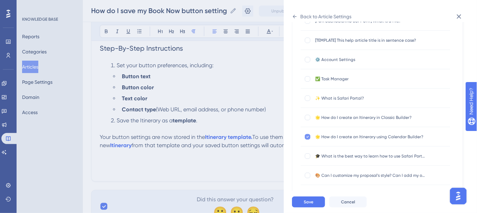
click at [307, 137] on icon at bounding box center [308, 137] width 2 height 2
checkbox input "false"
click at [313, 204] on span "Save" at bounding box center [309, 203] width 10 height 6
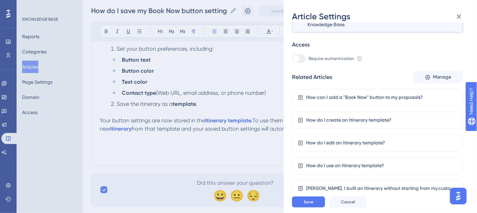
scroll to position [157, 0]
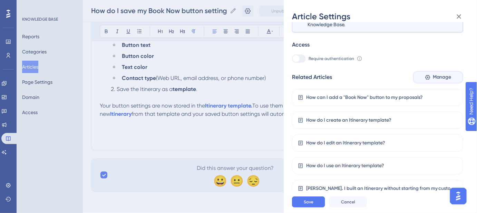
click at [436, 79] on span "Manage" at bounding box center [442, 77] width 19 height 8
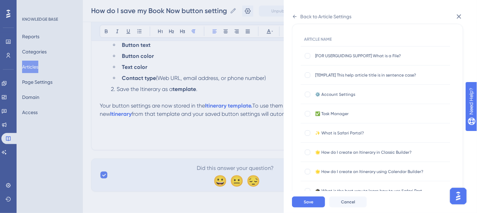
scroll to position [0, 0]
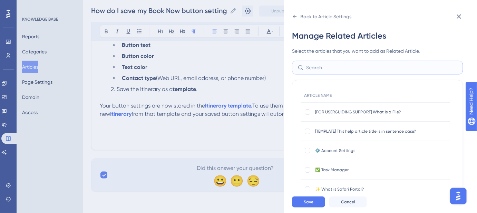
click at [340, 65] on input "text" at bounding box center [381, 68] width 151 height 8
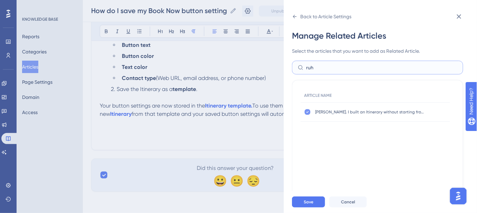
type input "ruh"
click at [308, 113] on icon at bounding box center [307, 112] width 3 height 6
checkbox input "false"
click at [311, 205] on span "Save" at bounding box center [309, 203] width 10 height 6
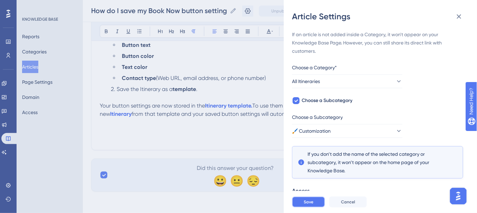
click at [311, 205] on span "Save" at bounding box center [309, 203] width 10 height 6
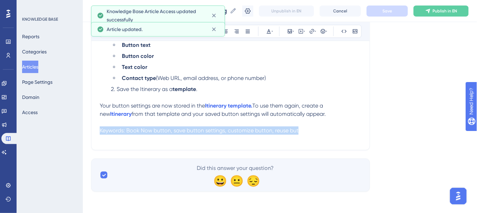
drag, startPoint x: 296, startPoint y: 137, endPoint x: 93, endPoint y: 129, distance: 203.2
click at [93, 129] on div "How do I save my Book Now button settings? Save time by storing your Book Now b…" at bounding box center [230, 36] width 279 height 230
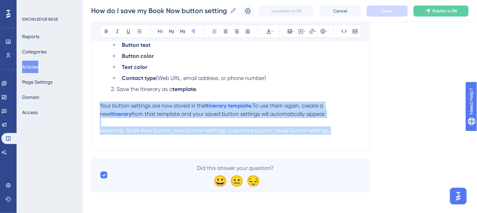
drag, startPoint x: 100, startPoint y: 104, endPoint x: 366, endPoint y: 157, distance: 270.5
click at [373, 165] on div "Language English (Default) How do I save my Book Now button settings? Save time…" at bounding box center [280, 39] width 378 height 305
click at [336, 130] on p "Keywords: Book Now button, save button settings, customize button, reuse button…" at bounding box center [231, 131] width 262 height 8
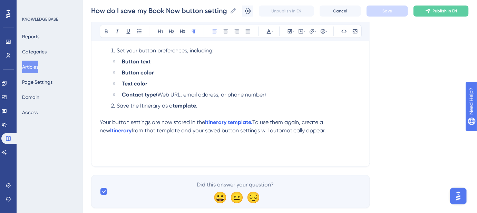
scroll to position [125, 0]
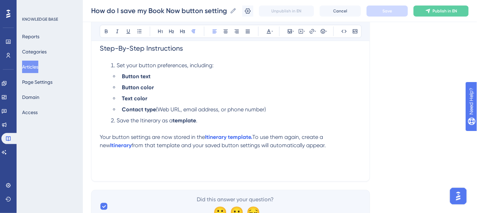
click at [204, 119] on li "Save the Itinerary as a template ." at bounding box center [234, 125] width 253 height 17
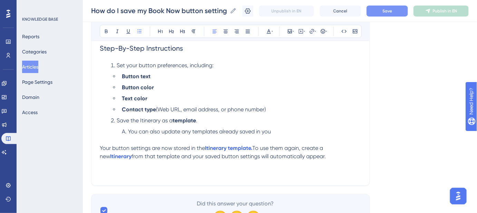
click at [163, 131] on span "You can also update any templates already saved in you" at bounding box center [199, 131] width 143 height 7
click at [161, 131] on span "You can also update any templates already saved in you" at bounding box center [199, 131] width 143 height 7
click at [318, 130] on span "You can also use these steps to update any templates already saved in you" at bounding box center [223, 131] width 190 height 7
click at [385, 9] on button "Save" at bounding box center [387, 11] width 41 height 11
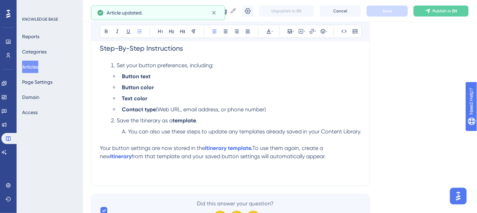
drag, startPoint x: 362, startPoint y: 129, endPoint x: 129, endPoint y: 130, distance: 232.7
click at [129, 130] on span "You can also use these steps to update any templates already saved in your Cont…" at bounding box center [244, 131] width 233 height 7
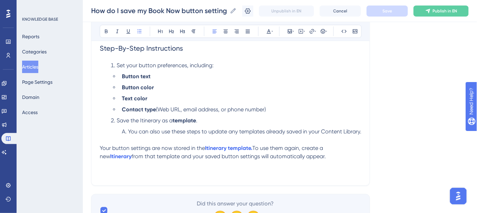
copy span "You can also use these steps to update any templates already saved in your Cont…"
click at [348, 134] on span "You can also use these steps to update any templates already saved in your Cont…" at bounding box center [244, 131] width 233 height 7
click at [362, 131] on span "You can also use these steps to update any templates already saved in your Cont…" at bounding box center [244, 131] width 233 height 7
drag, startPoint x: 363, startPoint y: 131, endPoint x: 129, endPoint y: 131, distance: 233.8
click at [129, 131] on span "You can also use these steps to update any templates already saved in your Cont…" at bounding box center [244, 131] width 233 height 7
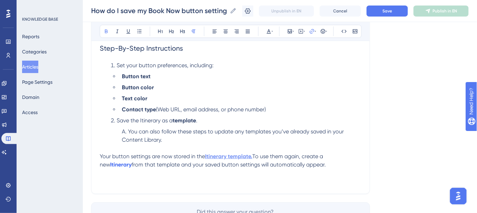
click at [220, 155] on strong "Itinerary template." at bounding box center [228, 156] width 47 height 7
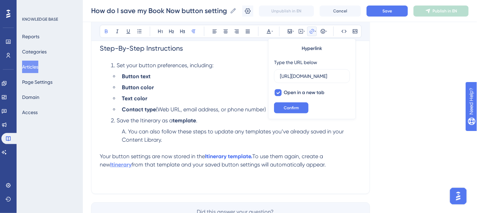
scroll to position [0, 0]
click at [132, 162] on strong "Itinerary" at bounding box center [120, 165] width 21 height 7
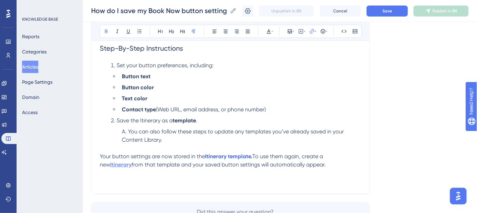
click at [132, 162] on strong "Itinerary" at bounding box center [120, 165] width 21 height 7
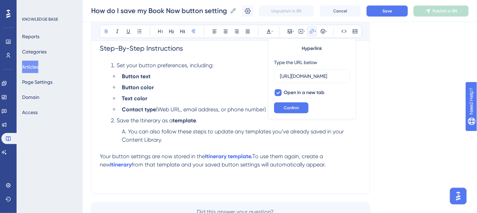
click at [245, 132] on span "You can also follow these steps to update any templates you’ve already saved in…" at bounding box center [233, 135] width 223 height 15
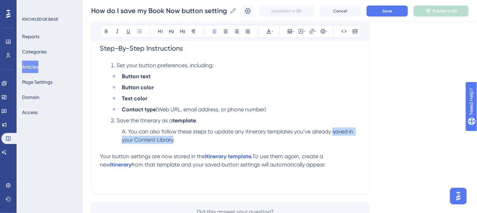
drag, startPoint x: 338, startPoint y: 134, endPoint x: 172, endPoint y: 142, distance: 165.6
click at [172, 142] on span "You can also follow these steps to update any Itinerary templates you’ve alread…" at bounding box center [238, 135] width 233 height 15
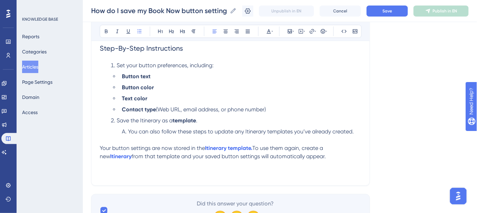
click at [225, 132] on span "You can also follow these steps to update any Itinerary templates you’ve alread…" at bounding box center [241, 131] width 226 height 7
drag, startPoint x: 293, startPoint y: 131, endPoint x: 245, endPoint y: 132, distance: 47.3
click at [245, 133] on span "You can also follow these steps to update any Itinerary templates you’ve alread…" at bounding box center [241, 131] width 226 height 7
click at [313, 31] on icon at bounding box center [312, 31] width 4 height 4
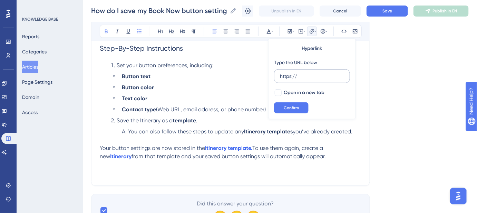
drag, startPoint x: 302, startPoint y: 78, endPoint x: 279, endPoint y: 76, distance: 22.9
click at [279, 76] on label "https://" at bounding box center [312, 76] width 76 height 14
click at [280, 76] on input "https://" at bounding box center [312, 77] width 64 height 8
click at [305, 142] on li "You can also follow these steps to update any Itinerary templates you’ve alread…" at bounding box center [240, 136] width 242 height 17
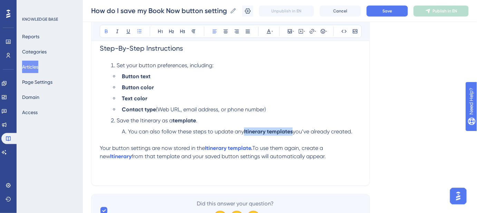
drag, startPoint x: 294, startPoint y: 131, endPoint x: 245, endPoint y: 131, distance: 48.3
click at [245, 131] on li "You can also follow these steps to update any Itinerary templates you’ve alread…" at bounding box center [240, 136] width 242 height 17
click at [219, 131] on span "You can also follow these steps to update any Itinerary templates you’ve alread…" at bounding box center [241, 131] width 226 height 7
click at [223, 131] on span "You can also follow these steps to update any Itinerary templates you’ve alread…" at bounding box center [241, 131] width 226 height 7
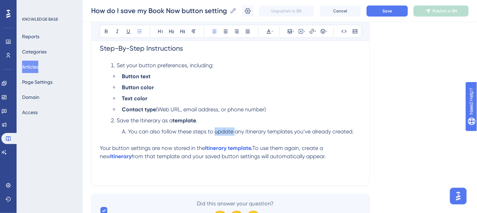
click at [223, 131] on span "You can also follow these steps to update any Itinerary templates you’ve alread…" at bounding box center [241, 131] width 226 height 7
click at [311, 32] on icon at bounding box center [312, 32] width 6 height 6
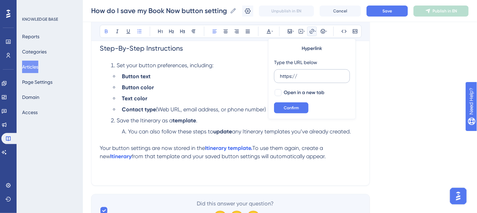
drag, startPoint x: 304, startPoint y: 75, endPoint x: 277, endPoint y: 76, distance: 27.3
click at [277, 76] on label "https://" at bounding box center [312, 76] width 76 height 14
click at [280, 76] on input "https://" at bounding box center [312, 77] width 64 height 8
type input "[URL][DOMAIN_NAME]"
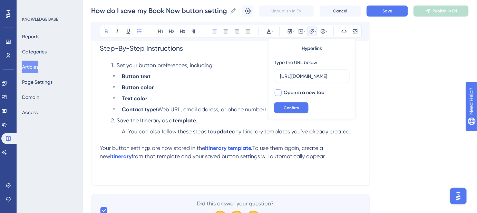
click at [279, 94] on div at bounding box center [278, 92] width 7 height 7
checkbox input "true"
click at [282, 106] on button "Confirm" at bounding box center [291, 108] width 35 height 11
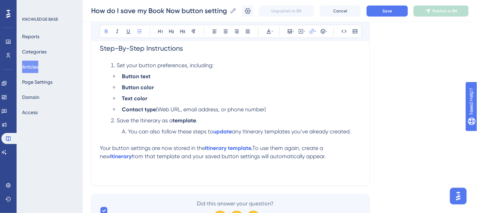
scroll to position [94, 0]
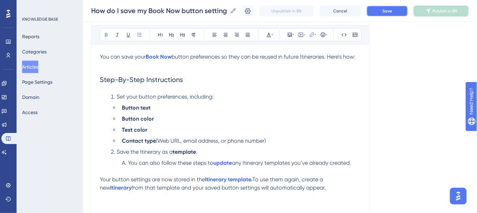
click at [396, 14] on button "Save" at bounding box center [387, 11] width 41 height 11
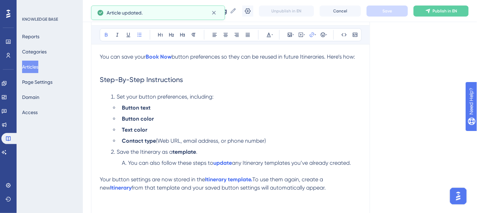
click at [378, 135] on div "Language English (Default) How do I save my Book Now button settings? Save time…" at bounding box center [280, 104] width 378 height 309
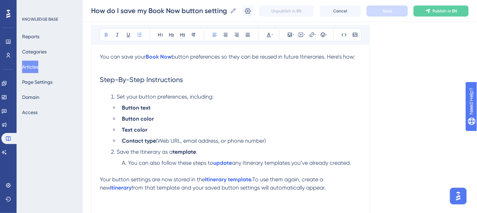
click at [123, 106] on strong "Button text" at bounding box center [136, 108] width 29 height 7
drag, startPoint x: 222, startPoint y: 139, endPoint x: 118, endPoint y: 110, distance: 107.8
click at [118, 110] on ul "Button text Button color Text color Contact type (Web URL, email address, or ph…" at bounding box center [236, 124] width 251 height 41
copy ul "Button text Button color Text color Contact type (Web URL, email address, or ph…"
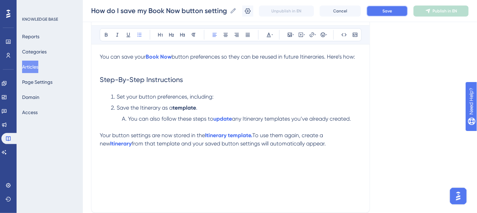
click at [392, 8] on span "Save" at bounding box center [388, 11] width 10 height 6
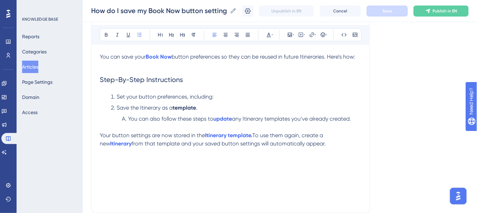
click at [217, 95] on li "Set your button preferences, including:" at bounding box center [234, 97] width 253 height 8
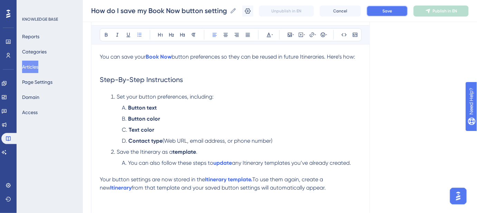
click at [382, 13] on button "Save" at bounding box center [387, 11] width 41 height 11
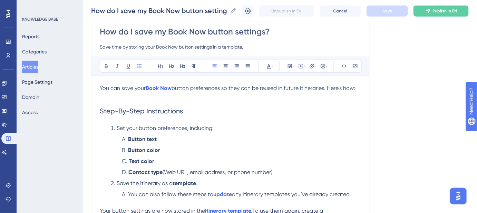
scroll to position [125, 0]
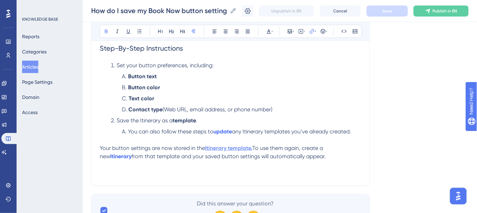
click at [224, 149] on strong "Itinerary template." at bounding box center [228, 148] width 47 height 7
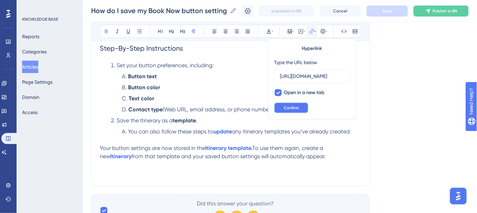
scroll to position [0, 0]
click at [294, 108] on span "Confirm" at bounding box center [291, 108] width 15 height 6
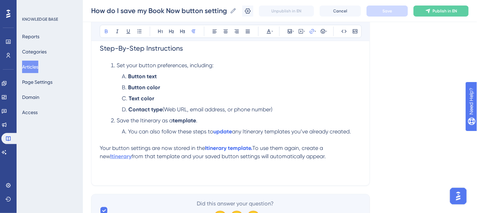
click at [132, 153] on strong "Itinerary" at bounding box center [120, 156] width 21 height 7
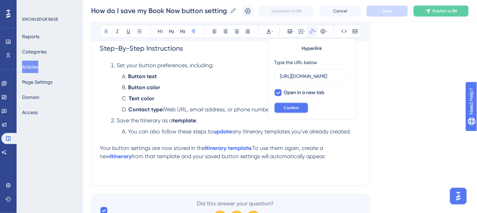
click at [297, 108] on span "Confirm" at bounding box center [291, 108] width 15 height 6
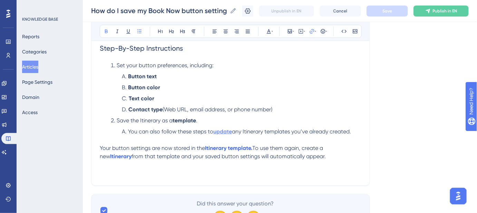
click at [219, 133] on strong "update" at bounding box center [222, 131] width 19 height 7
click at [219, 131] on strong "update" at bounding box center [222, 131] width 19 height 7
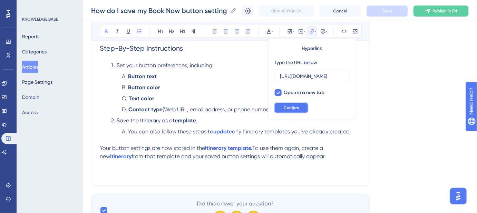
click at [289, 113] on button "Confirm" at bounding box center [291, 108] width 35 height 11
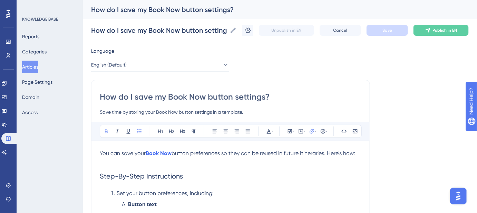
click at [223, 113] on input "Save time by storing your Book Now button settings in a template." at bounding box center [231, 112] width 262 height 8
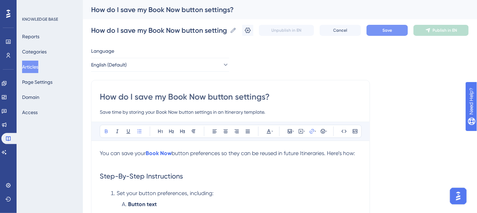
type input "Save time by storing your Book Now button settings in an Itinerary template."
click at [392, 32] on span "Save" at bounding box center [388, 31] width 10 height 6
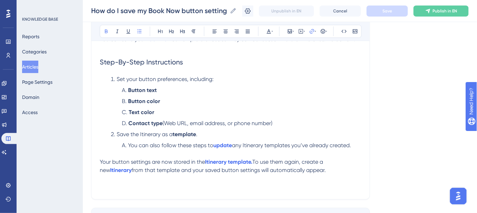
scroll to position [125, 0]
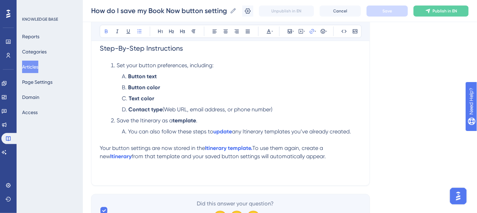
click at [202, 137] on li "You can also follow these steps to update any Itinerary templates you’ve alread…" at bounding box center [240, 136] width 242 height 17
drag, startPoint x: 212, startPoint y: 132, endPoint x: 161, endPoint y: 131, distance: 50.4
click at [161, 131] on span "You can also follow these steps to" at bounding box center [170, 131] width 85 height 7
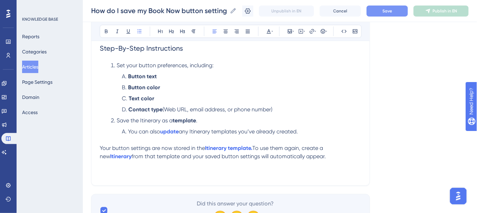
click at [347, 103] on ol "Button text Button color Text color Contact type (Web URL, email address, or ph…" at bounding box center [236, 93] width 251 height 41
click at [390, 10] on span "Save" at bounding box center [388, 11] width 10 height 6
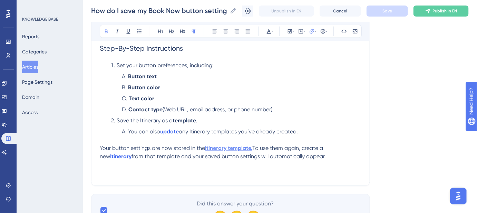
click at [231, 149] on strong "Itinerary template." at bounding box center [228, 148] width 47 height 7
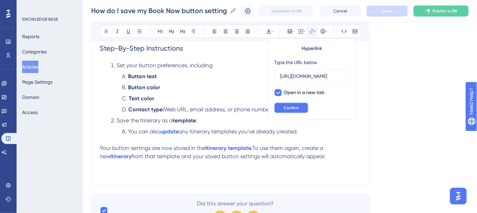
scroll to position [0, 0]
click at [297, 110] on span "Confirm" at bounding box center [291, 108] width 15 height 6
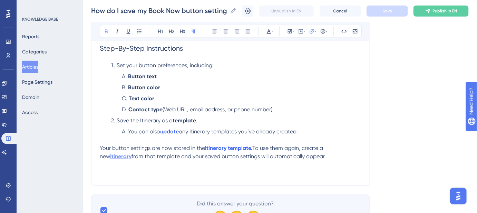
click at [132, 153] on strong "Itinerary" at bounding box center [120, 156] width 21 height 7
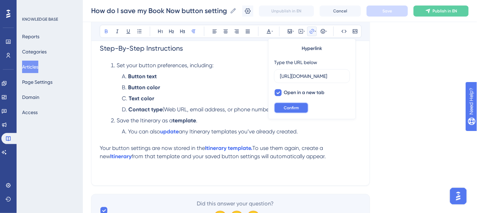
click at [301, 108] on button "Confirm" at bounding box center [291, 108] width 35 height 11
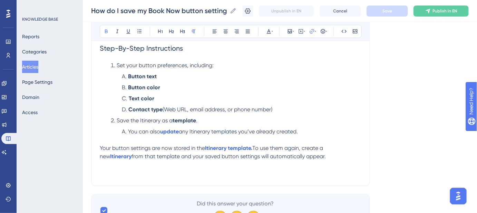
scroll to position [94, 0]
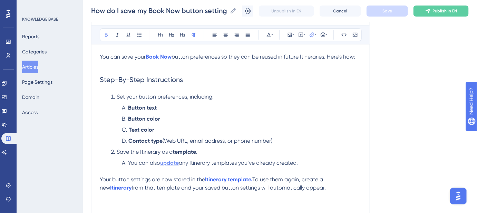
click at [171, 162] on strong "update" at bounding box center [169, 163] width 19 height 7
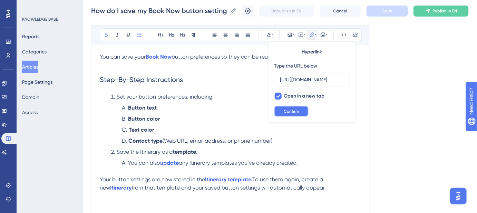
scroll to position [0, 0]
click at [304, 114] on button "Confirm" at bounding box center [291, 111] width 35 height 11
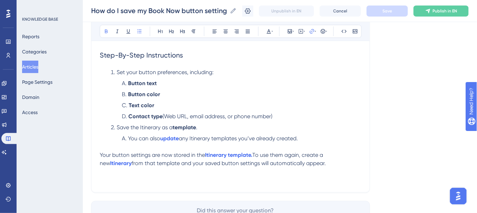
scroll to position [125, 0]
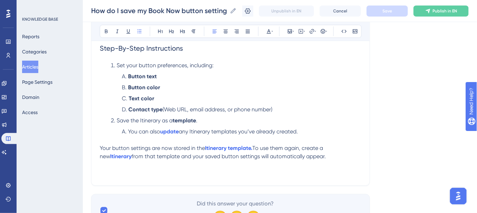
click at [181, 132] on span "any Itinerary templates you’ve already created." at bounding box center [238, 131] width 119 height 7
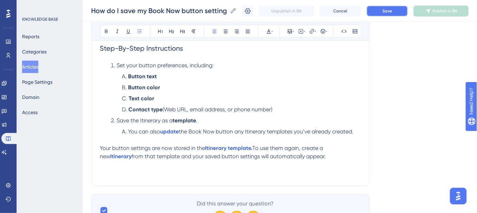
click at [390, 13] on span "Save" at bounding box center [388, 11] width 10 height 6
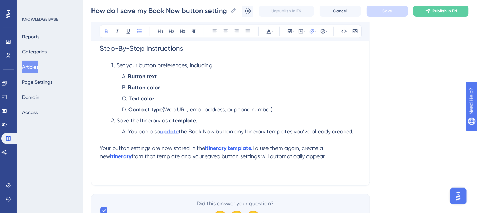
click at [179, 133] on strong "update" at bounding box center [169, 131] width 19 height 7
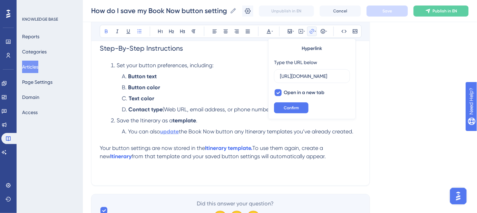
scroll to position [0, 126]
click at [286, 78] on input "[URL][DOMAIN_NAME]" at bounding box center [312, 77] width 64 height 8
click at [281, 106] on button "Confirm" at bounding box center [291, 108] width 35 height 11
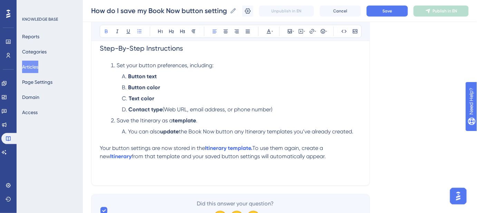
click at [169, 129] on strong "update" at bounding box center [169, 131] width 19 height 7
click at [165, 131] on strong "add" at bounding box center [165, 131] width 10 height 7
click at [312, 30] on icon at bounding box center [312, 31] width 4 height 4
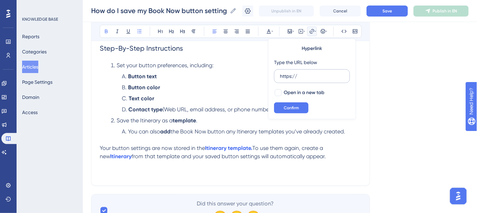
drag, startPoint x: 307, startPoint y: 75, endPoint x: 277, endPoint y: 76, distance: 30.4
click at [278, 77] on label "https://" at bounding box center [312, 76] width 76 height 14
click at [280, 77] on input "https://" at bounding box center [312, 77] width 64 height 8
type input "[URL][DOMAIN_NAME]"
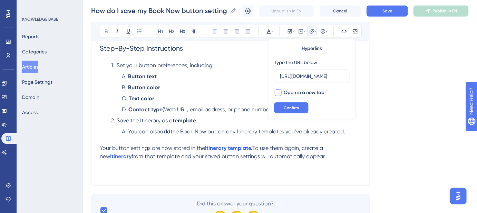
scroll to position [0, 0]
click at [276, 92] on div at bounding box center [278, 92] width 7 height 7
checkbox input "true"
click at [285, 109] on span "Confirm" at bounding box center [291, 108] width 15 height 6
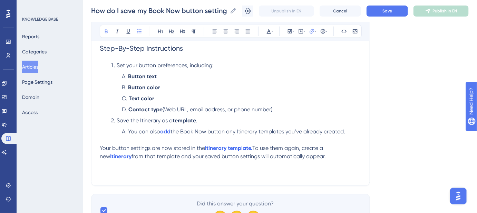
click at [297, 119] on li "Save the Itinerary as a template ." at bounding box center [234, 121] width 253 height 8
click at [160, 133] on span "You can also" at bounding box center [144, 131] width 32 height 7
drag, startPoint x: 239, startPoint y: 132, endPoint x: 187, endPoint y: 132, distance: 52.5
click at [187, 132] on span "the Book Now button any Itinerary templates you’ve already created." at bounding box center [269, 131] width 175 height 7
copy span "the Book Now button"
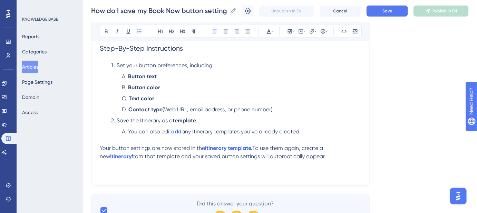
click at [301, 131] on span "any Itinerary templates you’ve already created." at bounding box center [241, 131] width 119 height 7
click at [306, 131] on span "any Itinerary templates you’ve already created the Book Now button." at bounding box center [269, 131] width 175 height 7
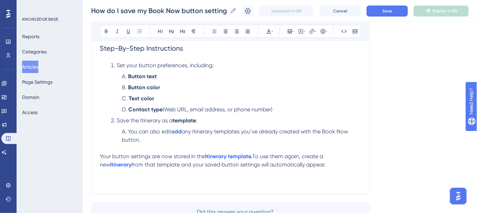
click at [139, 141] on span "any Itinerary templates you’ve already created with the Book Now button." at bounding box center [236, 135] width 228 height 15
click at [178, 130] on strong "add" at bounding box center [176, 131] width 10 height 7
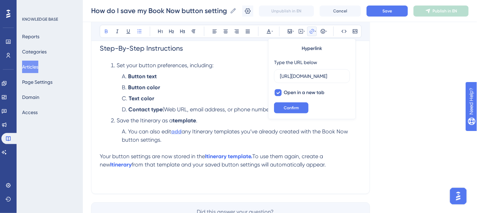
scroll to position [0, 126]
click at [320, 75] on input "[URL][DOMAIN_NAME]" at bounding box center [312, 77] width 64 height 8
click at [286, 107] on span "Confirm" at bounding box center [291, 108] width 15 height 6
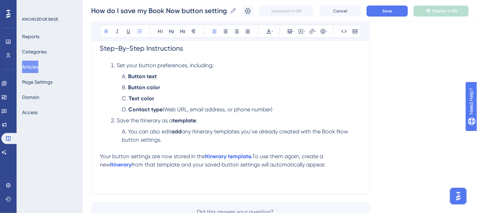
click at [186, 133] on span "any Itinerary templates you’ve already created with the Book Now button setting…" at bounding box center [236, 135] width 228 height 15
click at [164, 132] on span "You can also edit any Itinerary templates you’ve already created with the Book …" at bounding box center [240, 135] width 237 height 15
click at [312, 33] on icon at bounding box center [312, 32] width 6 height 6
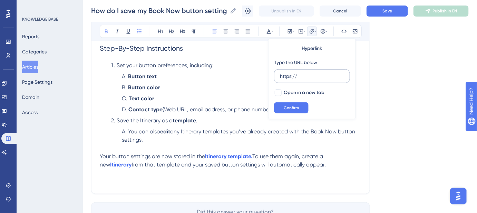
drag, startPoint x: 295, startPoint y: 76, endPoint x: 276, endPoint y: 76, distance: 19.0
click at [276, 76] on label "https://" at bounding box center [312, 76] width 76 height 14
click at [280, 76] on input "https://" at bounding box center [312, 77] width 64 height 8
type input "[URL][DOMAIN_NAME]"
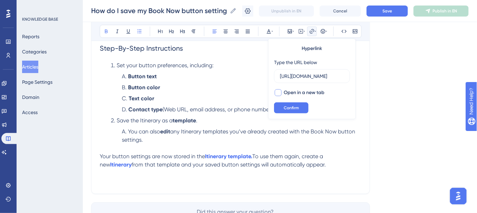
click at [280, 90] on div at bounding box center [278, 92] width 7 height 7
checkbox input "true"
click at [290, 101] on div "Hyperlink Type the URL below [URL][DOMAIN_NAME] Open in a new tab Confirm" at bounding box center [312, 79] width 88 height 81
click at [289, 106] on span "Confirm" at bounding box center [291, 108] width 15 height 6
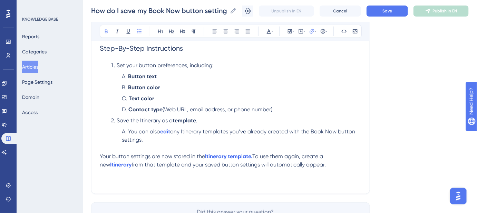
click at [260, 142] on li "You can also edit any Itinerary templates you’ve already created with the Book …" at bounding box center [240, 140] width 242 height 25
click at [305, 133] on span "any Itinerary templates you’ve already created with the Book Now button setting…" at bounding box center [239, 135] width 235 height 15
click at [397, 9] on button "Save" at bounding box center [387, 11] width 41 height 11
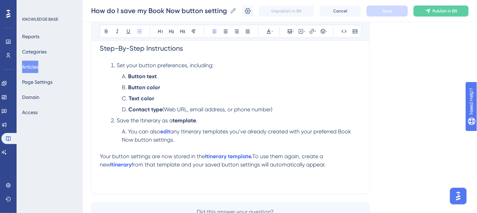
click at [299, 132] on span "any Itinerary templates you’ve already created with your preferred Book Now but…" at bounding box center [237, 135] width 231 height 15
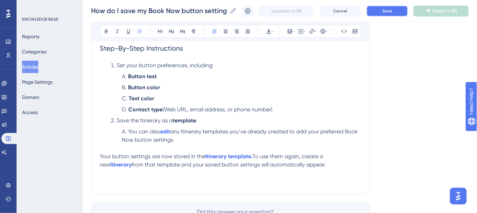
click at [387, 9] on button "Save" at bounding box center [387, 11] width 41 height 11
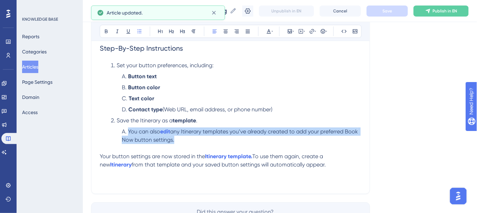
drag, startPoint x: 175, startPoint y: 139, endPoint x: 129, endPoint y: 134, distance: 46.2
click at [129, 134] on li "You can also edit any Itinerary templates you’ve already created to add your pr…" at bounding box center [240, 140] width 242 height 25
copy li "You can also edit any Itinerary templates you’ve already created to add your pr…"
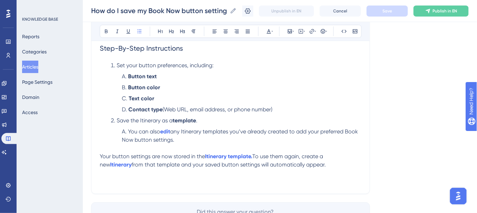
click at [213, 145] on li "You can also edit any Itinerary templates you’ve already created to add your pr…" at bounding box center [240, 140] width 242 height 25
click at [194, 142] on li "You can also edit any Itinerary templates you’ve already created to add your pr…" at bounding box center [240, 140] width 242 height 25
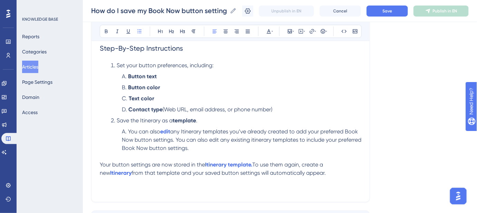
drag, startPoint x: 173, startPoint y: 129, endPoint x: 160, endPoint y: 131, distance: 13.2
click at [160, 131] on li "You can also edit any Itinerary templates you’ve already created to add your pr…" at bounding box center [240, 144] width 242 height 33
copy li "edit"
click at [214, 141] on span "any Itinerary templates you’ve already created to add your preferred Book Now b…" at bounding box center [242, 139] width 241 height 23
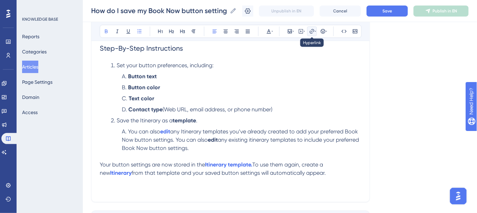
click at [313, 31] on icon at bounding box center [312, 32] width 6 height 6
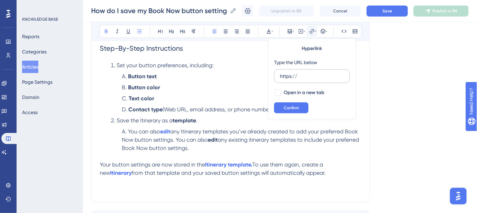
drag, startPoint x: 280, startPoint y: 74, endPoint x: 274, endPoint y: 74, distance: 6.2
click at [274, 74] on label "https://" at bounding box center [312, 76] width 76 height 14
click at [280, 74] on input "https://" at bounding box center [312, 77] width 64 height 8
type input "edit"
click at [278, 92] on div at bounding box center [278, 92] width 7 height 7
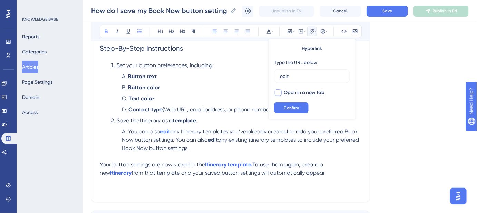
checkbox input "true"
click at [170, 130] on strong "edit" at bounding box center [165, 131] width 10 height 7
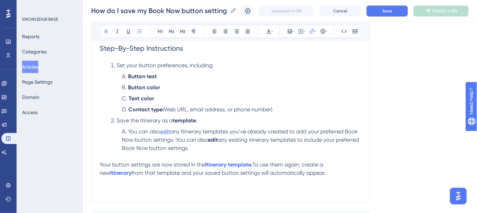
click at [170, 130] on strong "edit" at bounding box center [165, 131] width 10 height 7
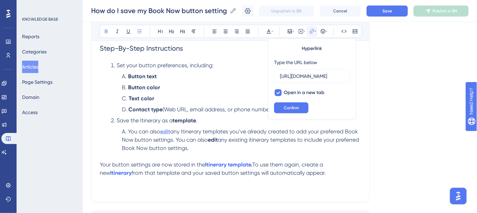
scroll to position [0, 126]
click at [310, 76] on input "[URL][DOMAIN_NAME]" at bounding box center [312, 77] width 64 height 8
click at [303, 104] on button "Confirm" at bounding box center [291, 108] width 35 height 11
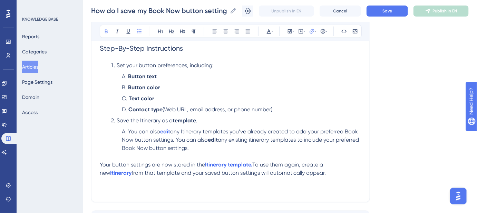
click at [213, 139] on strong "edit" at bounding box center [213, 140] width 10 height 7
click at [311, 33] on icon at bounding box center [312, 31] width 4 height 4
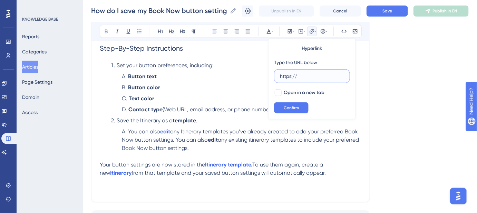
drag, startPoint x: 278, startPoint y: 75, endPoint x: 316, endPoint y: 73, distance: 38.4
click at [316, 73] on input "https://" at bounding box center [312, 77] width 64 height 8
click at [309, 75] on input "https://" at bounding box center [312, 77] width 64 height 8
drag, startPoint x: 309, startPoint y: 75, endPoint x: 276, endPoint y: 75, distance: 33.1
click at [276, 75] on label "https://" at bounding box center [312, 76] width 76 height 14
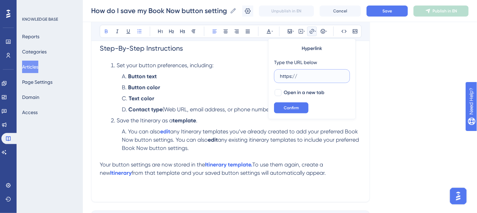
click at [280, 75] on input "https://" at bounding box center [312, 77] width 64 height 8
paste input "[DOMAIN_NAME][URL]"
type input "[URL][DOMAIN_NAME]"
click at [279, 93] on div at bounding box center [278, 92] width 7 height 7
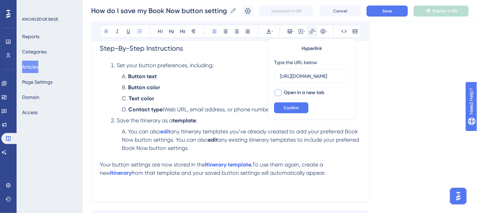
checkbox input "true"
click at [291, 110] on span "Confirm" at bounding box center [291, 108] width 15 height 6
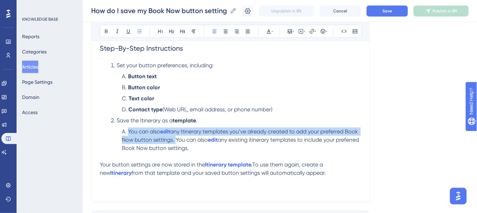
drag, startPoint x: 176, startPoint y: 138, endPoint x: 130, endPoint y: 131, distance: 46.4
click at [129, 131] on li "You can also edit any Itinerary templates you’ve already created to add your pr…" at bounding box center [240, 144] width 242 height 33
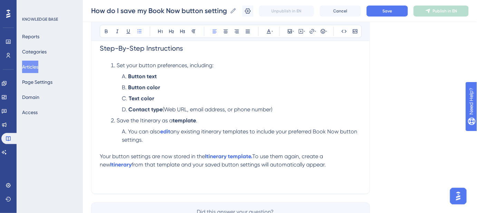
click at [205, 133] on span "any existing itinerary templates to include your preferred Book Now button sett…" at bounding box center [240, 135] width 237 height 15
click at [395, 15] on button "Save" at bounding box center [387, 11] width 41 height 11
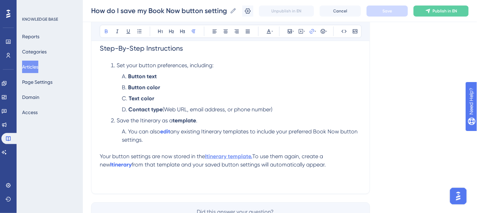
click at [242, 155] on strong "Itinerary template." at bounding box center [228, 156] width 47 height 7
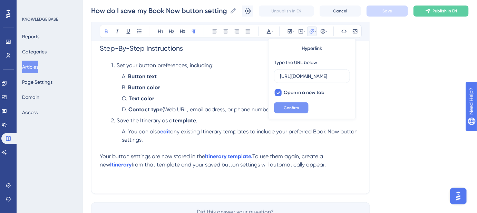
click at [299, 107] on button "Confirm" at bounding box center [291, 108] width 35 height 11
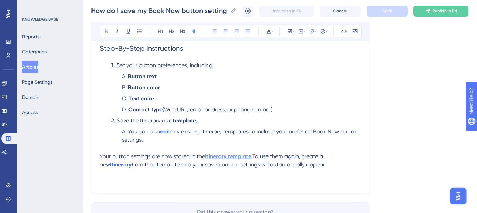
click at [243, 157] on strong "Itinerary template." at bounding box center [228, 156] width 47 height 7
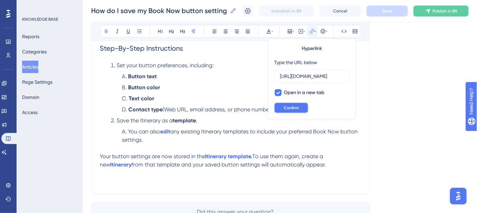
click at [293, 111] on button "Confirm" at bounding box center [291, 108] width 35 height 11
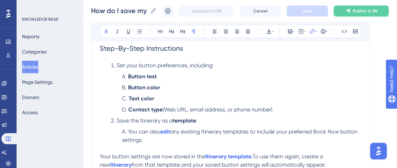
click at [145, 138] on li "You can also edit any existing Itinerary templates to include your preferred Bo…" at bounding box center [240, 140] width 242 height 25
click at [99, 155] on div "How do I save my Book Now button settings? Save time by storing your Book Now b…" at bounding box center [230, 73] width 279 height 242
click at [100, 154] on span "Your button settings are now stored in the" at bounding box center [152, 156] width 105 height 7
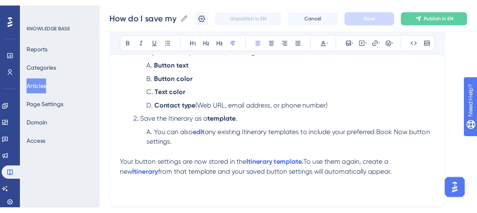
scroll to position [188, 0]
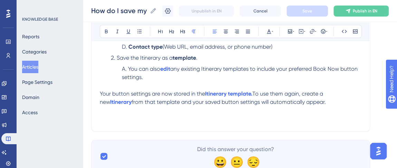
click at [298, 102] on p "Your button settings are now stored in the Itinerary template. To use them agai…" at bounding box center [231, 98] width 262 height 17
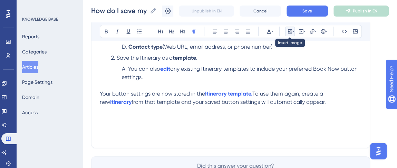
click at [288, 31] on icon at bounding box center [290, 31] width 4 height 4
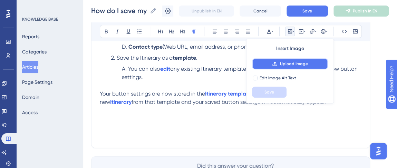
click at [283, 60] on button "Upload Image" at bounding box center [290, 63] width 76 height 11
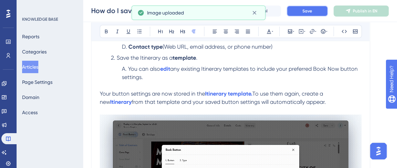
click at [316, 8] on button "Save" at bounding box center [307, 11] width 41 height 11
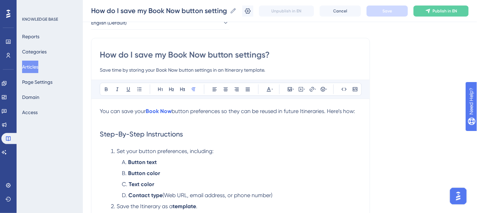
scroll to position [16, 0]
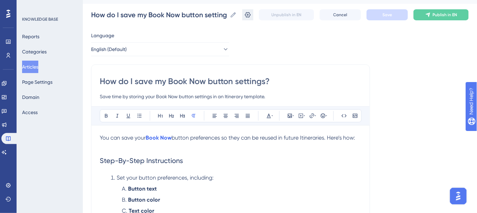
click at [251, 15] on icon at bounding box center [248, 15] width 6 height 6
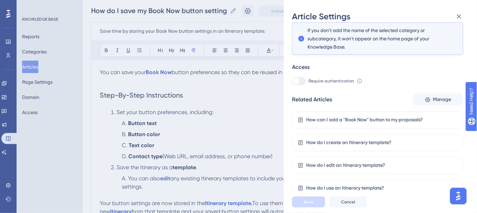
scroll to position [30, 0]
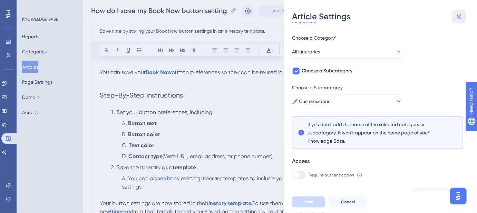
click at [460, 17] on icon at bounding box center [459, 17] width 4 height 4
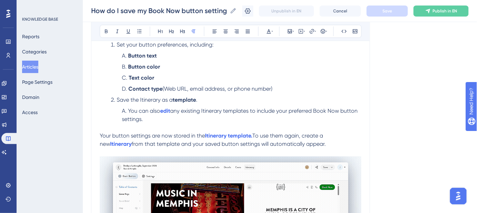
scroll to position [157, 0]
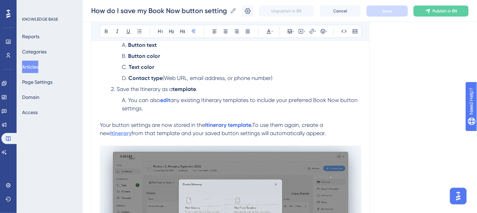
click at [132, 130] on strong "Itinerary" at bounding box center [120, 133] width 21 height 7
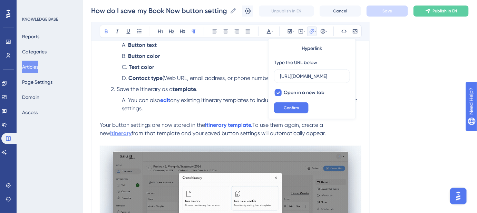
scroll to position [0, 125]
click at [313, 77] on input "[URL][DOMAIN_NAME]" at bounding box center [312, 77] width 64 height 8
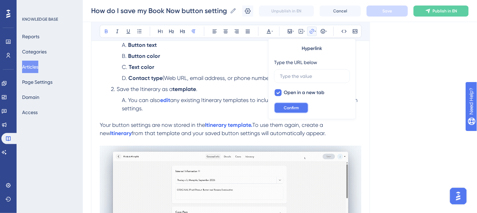
click at [293, 106] on span "Confirm" at bounding box center [291, 108] width 15 height 6
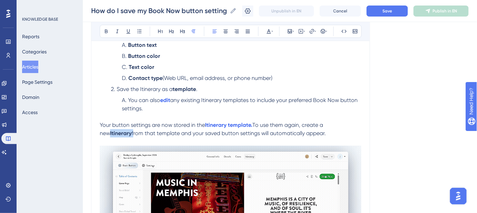
drag, startPoint x: 361, startPoint y: 124, endPoint x: 338, endPoint y: 124, distance: 22.8
click at [338, 124] on p "Your button settings are now stored in the Itinerary template. To use them agai…" at bounding box center [231, 129] width 262 height 17
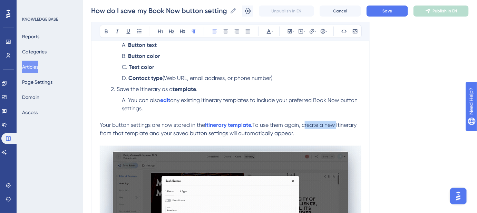
drag, startPoint x: 337, startPoint y: 125, endPoint x: 305, endPoint y: 126, distance: 32.5
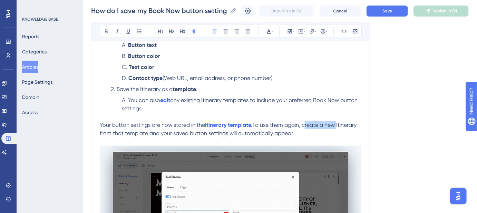
click at [305, 126] on span "To use them again, create a new Itinerary from that template and your saved but…" at bounding box center [229, 129] width 258 height 15
click at [305, 125] on span "To use them again, create a new Itinerary from that template and your saved but…" at bounding box center [229, 129] width 258 height 15
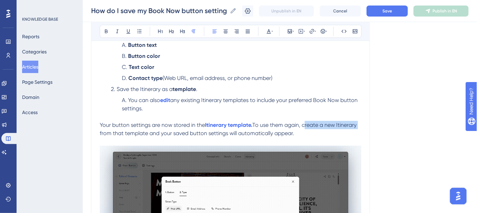
drag, startPoint x: 304, startPoint y: 125, endPoint x: 358, endPoint y: 127, distance: 53.9
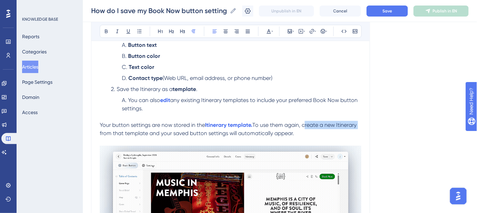
click at [358, 127] on span "To use them again, create a new Itinerary from that template and your saved but…" at bounding box center [229, 129] width 258 height 15
click at [135, 131] on span "To use them again, create a new Itinerary from that template and your saved but…" at bounding box center [229, 129] width 258 height 15
click at [136, 132] on span "To use them again, create a new Itinerary from that template and your saved but…" at bounding box center [229, 129] width 258 height 15
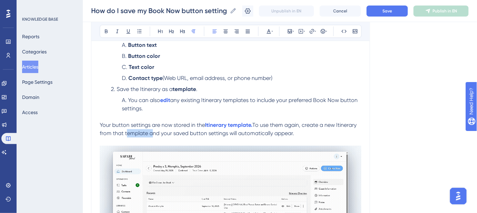
click at [135, 132] on span "To use them again, create a new Itinerary from that template and your saved but…" at bounding box center [229, 129] width 258 height 15
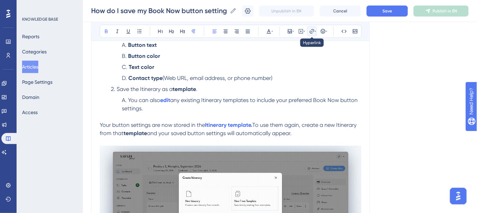
click at [312, 32] on icon at bounding box center [312, 32] width 6 height 6
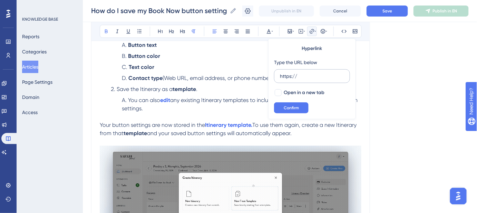
drag, startPoint x: 306, startPoint y: 78, endPoint x: 277, endPoint y: 78, distance: 28.7
click at [277, 78] on label "https://" at bounding box center [312, 76] width 76 height 14
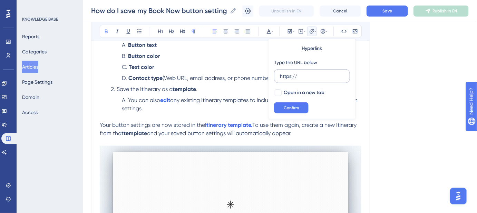
click at [280, 78] on input "https://" at bounding box center [312, 77] width 64 height 8
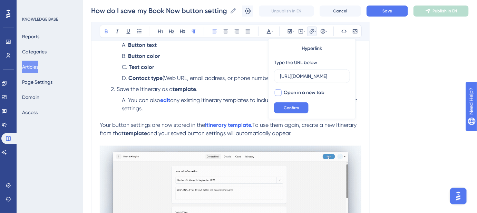
type input "[URL][DOMAIN_NAME]"
click at [278, 93] on div at bounding box center [278, 92] width 7 height 7
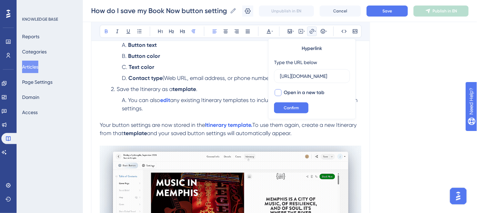
checkbox input "true"
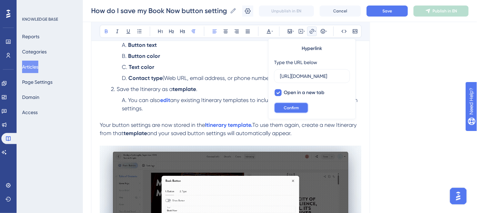
click at [287, 108] on span "Confirm" at bounding box center [291, 108] width 15 height 6
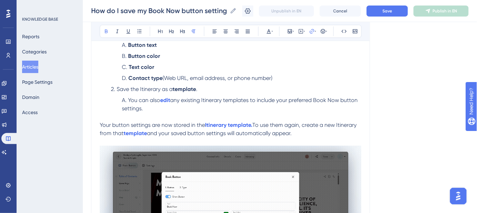
click at [375, 105] on div "Language English (Default) How do I save my Book Now button settings? Save time…" at bounding box center [280, 110] width 378 height 446
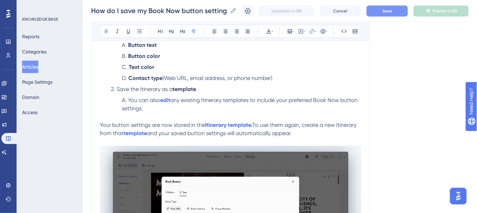
click at [376, 10] on button "Save" at bounding box center [387, 11] width 41 height 11
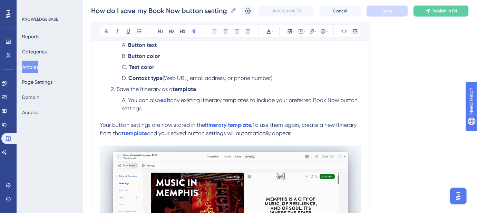
click at [309, 125] on span "To use them again, create a new Itinerary from that" at bounding box center [229, 129] width 258 height 15
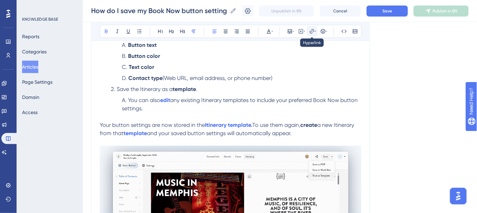
click at [313, 29] on icon at bounding box center [312, 31] width 4 height 4
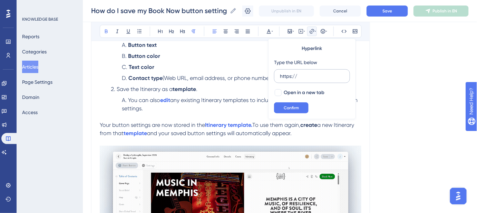
drag, startPoint x: 291, startPoint y: 78, endPoint x: 274, endPoint y: 78, distance: 17.3
click at [274, 78] on label "https://" at bounding box center [312, 76] width 76 height 14
click at [280, 78] on input "https://" at bounding box center [312, 77] width 64 height 8
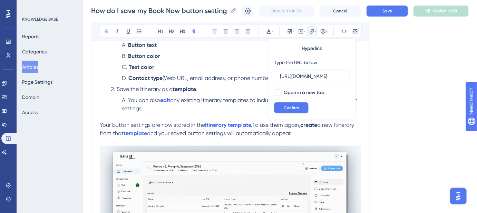
scroll to position [0, 125]
type input "[URL][DOMAIN_NAME]"
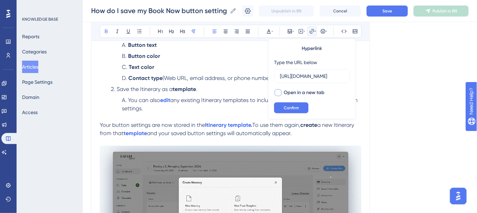
click at [278, 94] on div at bounding box center [278, 92] width 7 height 7
checkbox input "true"
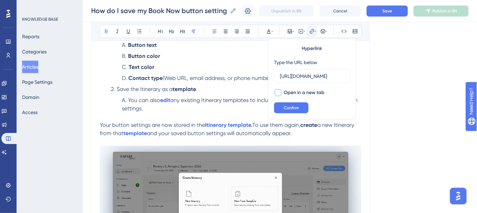
scroll to position [0, 0]
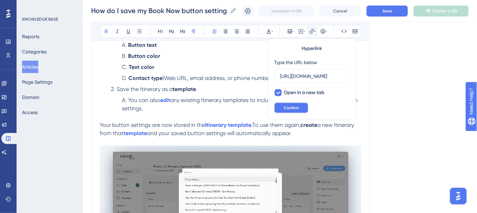
click at [287, 108] on span "Confirm" at bounding box center [291, 108] width 15 height 6
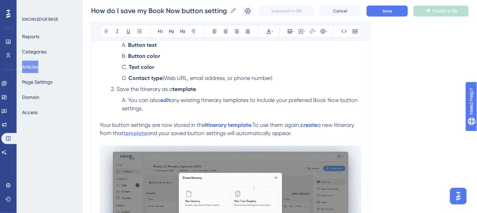
click at [137, 132] on strong "template" at bounding box center [135, 133] width 23 height 7
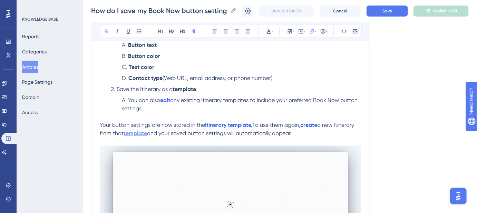
click at [144, 133] on strong "template" at bounding box center [135, 133] width 23 height 7
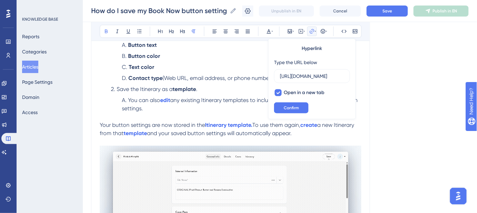
scroll to position [0, 125]
click at [305, 74] on input "[URL][DOMAIN_NAME]" at bounding box center [312, 77] width 64 height 8
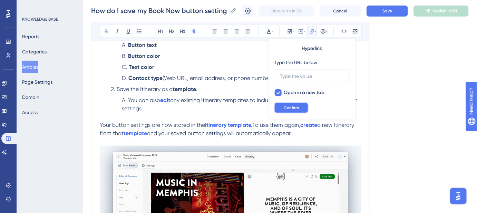
click at [302, 107] on button "Confirm" at bounding box center [291, 108] width 35 height 11
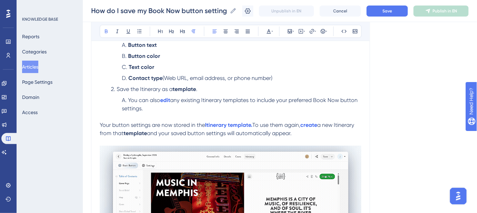
click at [138, 135] on strong "template" at bounding box center [135, 133] width 23 height 7
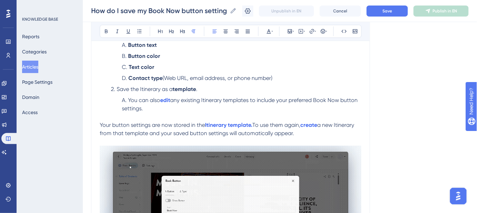
click at [338, 132] on p "Your button settings are now stored in the Itinerary template. To use them agai…" at bounding box center [231, 129] width 262 height 17
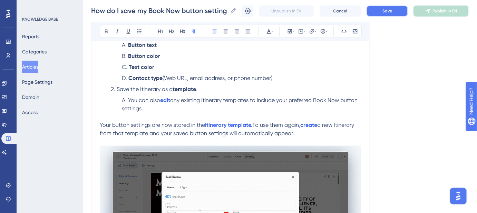
click at [388, 10] on span "Save" at bounding box center [388, 11] width 10 height 6
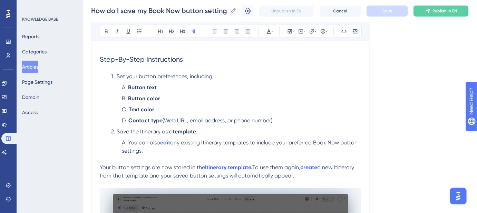
scroll to position [125, 0]
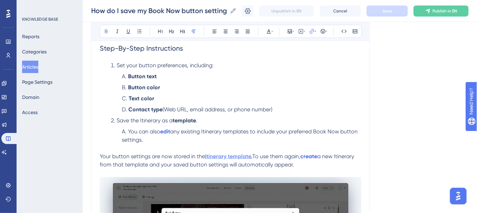
click at [250, 157] on strong "Itinerary template." at bounding box center [228, 156] width 47 height 7
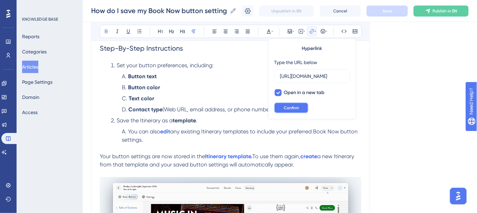
scroll to position [0, 0]
click at [300, 108] on button "Confirm" at bounding box center [291, 108] width 35 height 11
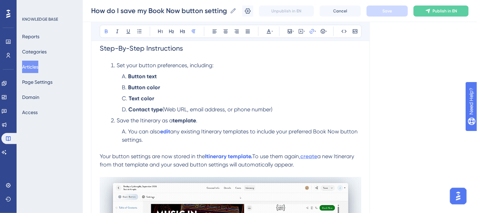
click at [317, 156] on strong "create" at bounding box center [308, 156] width 17 height 7
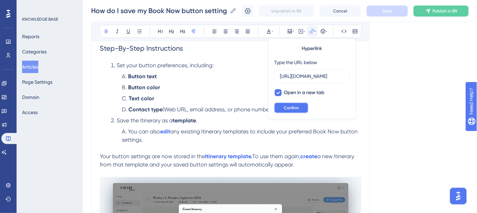
click at [304, 108] on button "Confirm" at bounding box center [291, 108] width 35 height 11
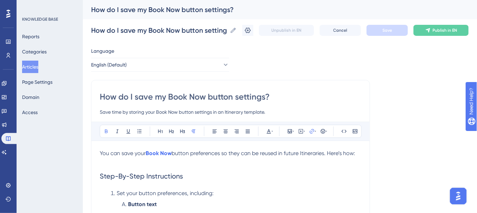
click at [31, 66] on button "Articles" at bounding box center [30, 67] width 16 height 12
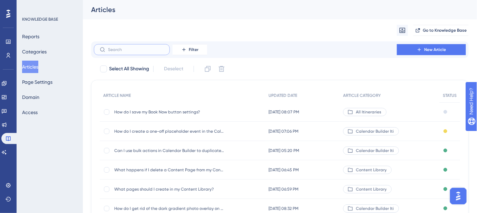
click at [130, 51] on input "text" at bounding box center [136, 49] width 56 height 5
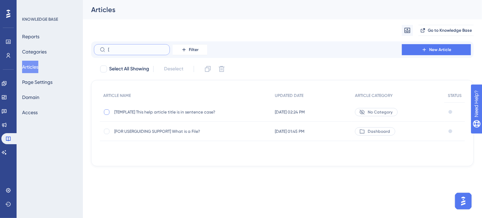
type input "["
click at [108, 111] on div at bounding box center [107, 112] width 6 height 6
click at [209, 69] on icon at bounding box center [207, 69] width 7 height 7
checkbox input "false"
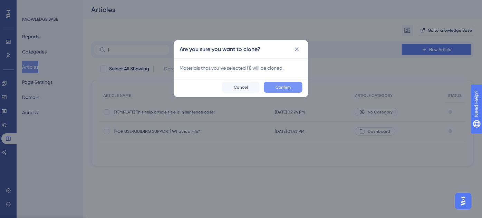
click at [292, 88] on button "Confirm" at bounding box center [283, 87] width 39 height 11
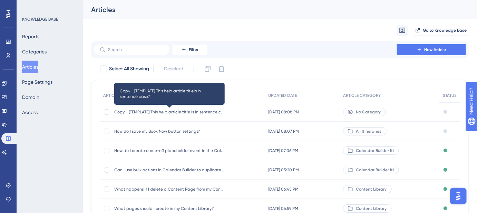
click at [138, 111] on span "Copy - [TEMPLATE] This help article title is in sentence case?" at bounding box center [169, 112] width 110 height 6
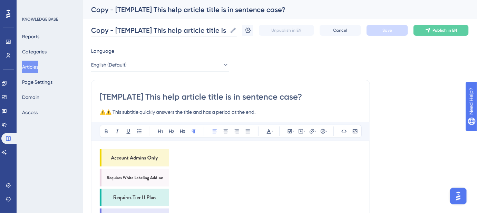
click at [236, 28] on icon at bounding box center [233, 30] width 5 height 5
click at [227, 28] on input "Copy - [TEMPLATE] This help article title is in sentence case?" at bounding box center [159, 31] width 136 height 10
paste input "How do I cancel or pause my Safari Portal Subscription"
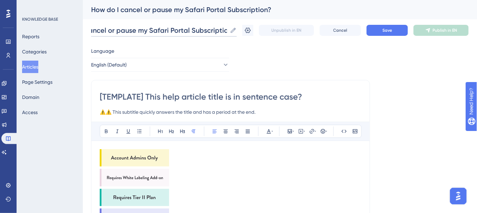
type input "How do I cancel or pause my Safari Portal Subscription?"
click at [306, 96] on input "[TEMPLATE] This help article title is in sentence case?" at bounding box center [231, 97] width 262 height 11
drag, startPoint x: 302, startPoint y: 96, endPoint x: 94, endPoint y: 98, distance: 207.5
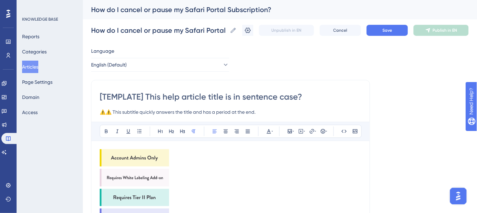
paste input "How do I cancel or pause my Safari Portal Subscription"
type input "How do I cancel or pause my Safari Portal Subscription?"
click at [392, 33] on span "Save" at bounding box center [388, 31] width 10 height 6
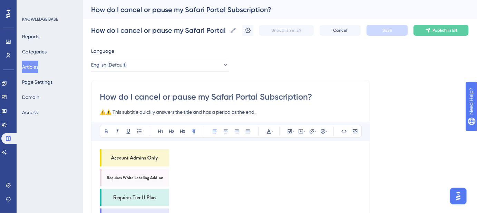
click at [268, 111] on input "⚠️⚠️ This subtitle quickly answers the title and has a period at the end." at bounding box center [231, 112] width 262 height 8
drag, startPoint x: 266, startPoint y: 112, endPoint x: 93, endPoint y: 112, distance: 173.3
paste input "Manage your subscription settings"
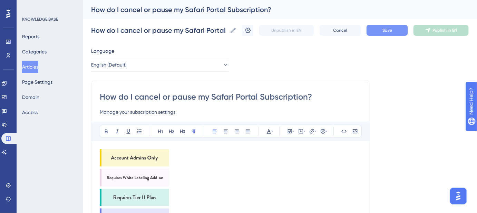
click at [131, 113] on input "Manage your subscription settings." at bounding box center [231, 112] width 262 height 8
click at [200, 113] on input "Manage your Safari Portal subscription settings." at bounding box center [231, 112] width 262 height 8
type input "Manage your Safari Portal subscription."
click at [381, 33] on button "Save" at bounding box center [387, 30] width 41 height 11
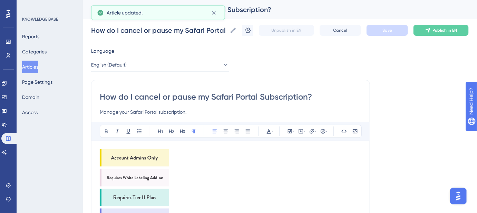
click at [160, 154] on img at bounding box center [134, 158] width 69 height 17
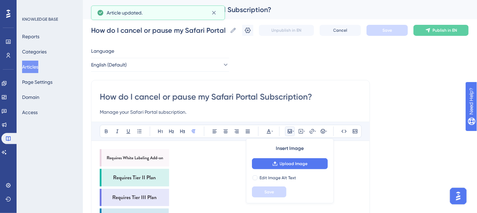
click at [159, 154] on img at bounding box center [134, 158] width 69 height 17
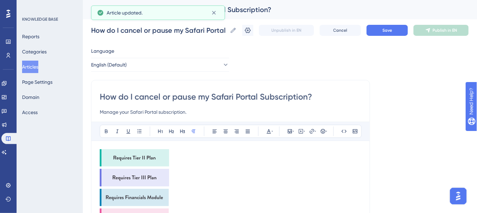
click at [159, 154] on img at bounding box center [134, 158] width 69 height 17
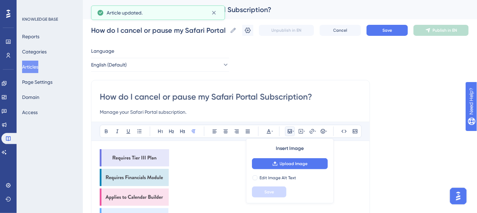
click at [159, 154] on img at bounding box center [134, 158] width 69 height 17
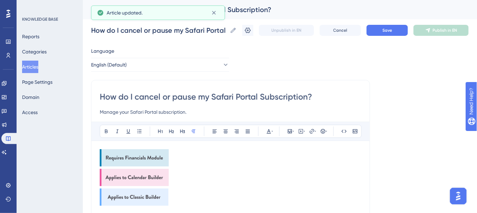
click at [159, 154] on img at bounding box center [134, 158] width 69 height 17
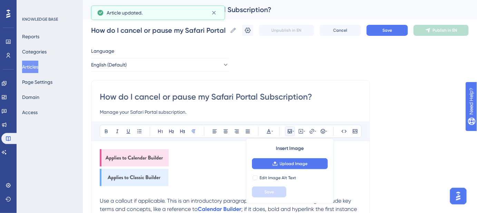
click at [159, 154] on img at bounding box center [134, 158] width 69 height 17
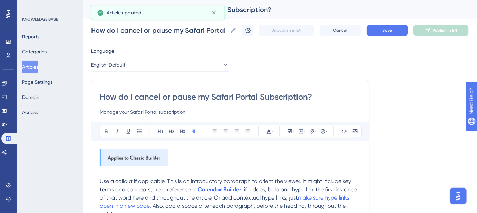
click at [159, 154] on img at bounding box center [134, 158] width 69 height 17
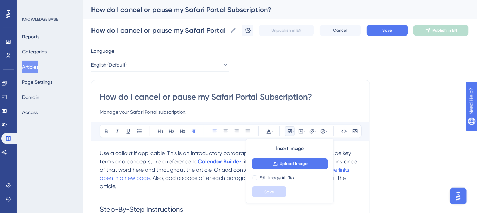
click at [216, 173] on span "; if it does, bold and hyperlink the first instance of that word here and throu…" at bounding box center [229, 165] width 259 height 15
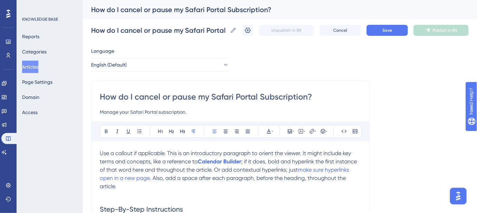
drag, startPoint x: 99, startPoint y: 151, endPoint x: 233, endPoint y: 178, distance: 135.9
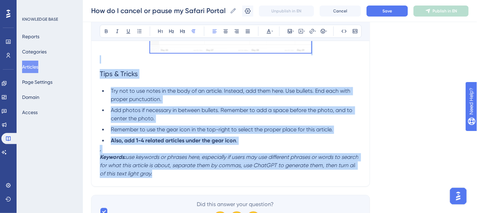
scroll to position [408, 0]
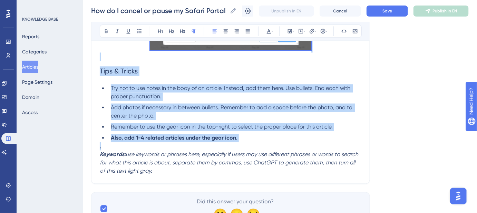
drag, startPoint x: 101, startPoint y: 151, endPoint x: 296, endPoint y: 149, distance: 195.4
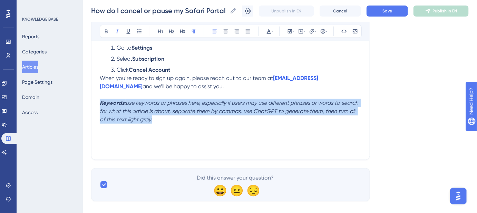
drag, startPoint x: 155, startPoint y: 120, endPoint x: 99, endPoint y: 106, distance: 57.7
click at [99, 106] on div "How do I cancel or pause my Safari Portal Subscription? Manage your Safari Port…" at bounding box center [230, 45] width 279 height 230
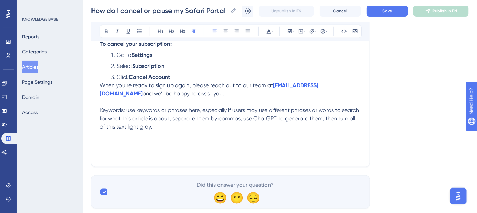
scroll to position [116, 0]
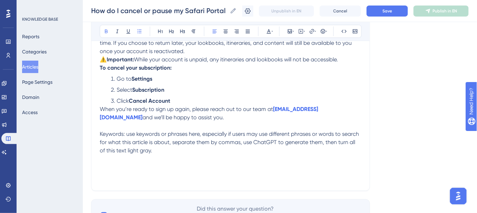
click at [176, 103] on li "Click Cancel Account" at bounding box center [234, 101] width 253 height 8
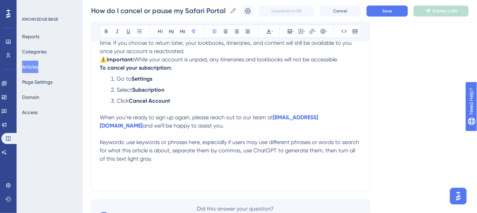
click at [218, 49] on p "While Safari Portal does not currently offer a pause function, you can cancel y…" at bounding box center [231, 43] width 262 height 25
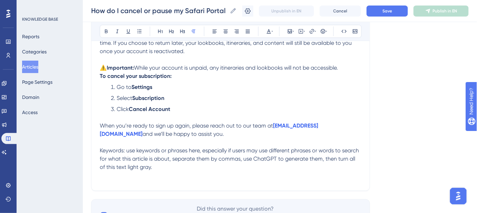
click at [190, 75] on p "To cancel your subscription:" at bounding box center [231, 76] width 262 height 8
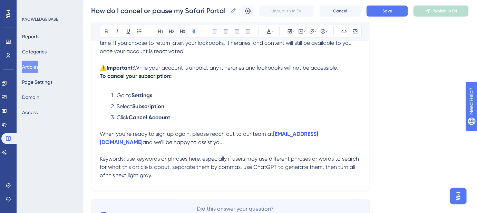
click at [347, 67] on p "⚠️ Important: While your account is unpaid, any itineraries and lookbooks will …" at bounding box center [231, 68] width 262 height 8
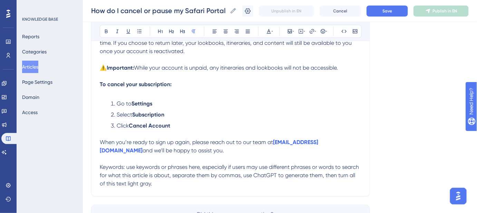
click at [175, 82] on p "To cancel your subscription:" at bounding box center [231, 88] width 262 height 17
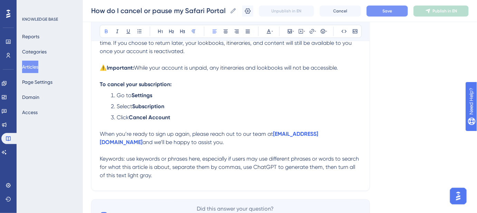
click at [402, 11] on button "Save" at bounding box center [387, 11] width 41 height 11
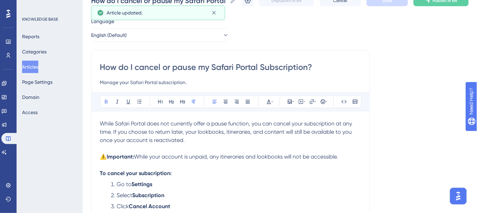
scroll to position [0, 0]
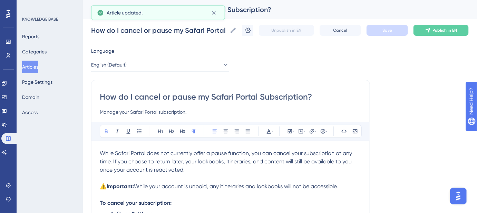
click at [195, 95] on input "How do I cancel or pause my Safari Portal Subscription?" at bounding box center [231, 97] width 262 height 11
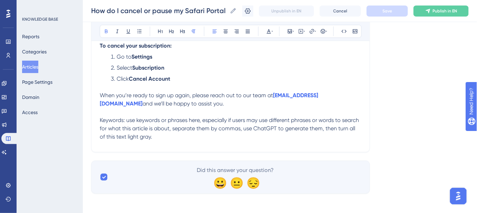
scroll to position [157, 0]
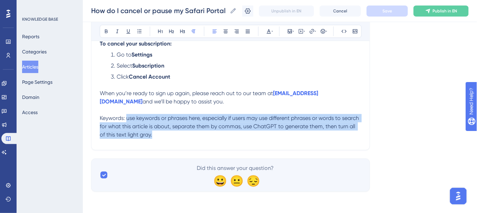
drag, startPoint x: 158, startPoint y: 133, endPoint x: 127, endPoint y: 120, distance: 33.3
click at [127, 120] on p "Keywords: use keywords or phrases here, especially if users may use different p…" at bounding box center [231, 126] width 262 height 25
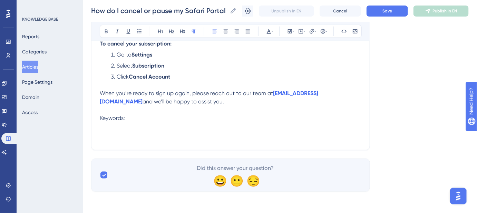
click at [152, 117] on p "Keywords:" at bounding box center [231, 118] width 262 height 8
paste div
click at [227, 116] on p "Keywords: Safari Portal subscription," at bounding box center [231, 118] width 262 height 8
click at [248, 118] on p "Keywords: Safari Portal subscription, cancel subscription," at bounding box center [231, 118] width 262 height 8
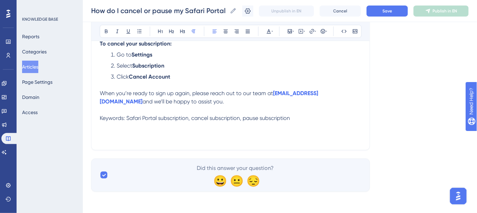
click at [310, 118] on p "Keywords: Safari Portal subscription, cancel subscription, pause subscription" at bounding box center [231, 118] width 262 height 8
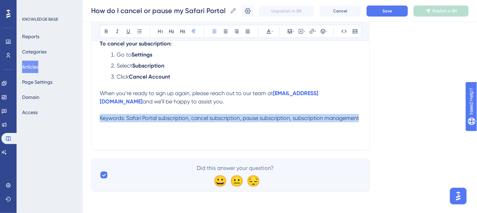
drag, startPoint x: 367, startPoint y: 116, endPoint x: 112, endPoint y: 116, distance: 254.5
click at [112, 116] on div "How do I cancel or pause my Safari Portal Subscription? Manage your Safari Port…" at bounding box center [230, 36] width 279 height 230
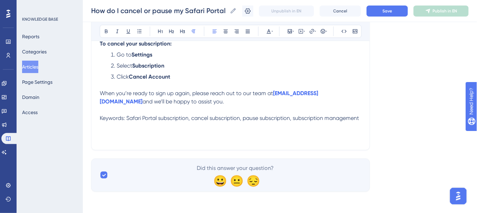
click at [113, 133] on div "While Safari Portal does not currently offer a pause function, you can cancel y…" at bounding box center [231, 66] width 262 height 152
click at [361, 118] on p "Keywords: Safari Portal subscription, cancel subscription, pause subscription, …" at bounding box center [231, 118] width 262 height 8
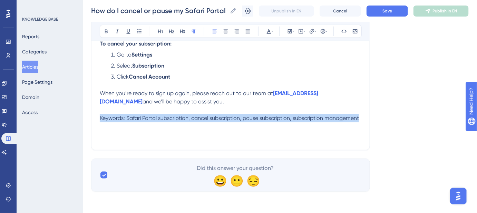
drag, startPoint x: 360, startPoint y: 118, endPoint x: 94, endPoint y: 118, distance: 266.2
click at [94, 118] on div "How do I cancel or pause my Safari Portal Subscription? Manage your Safari Port…" at bounding box center [230, 36] width 279 height 230
click at [272, 32] on icon at bounding box center [272, 32] width 1 height 6
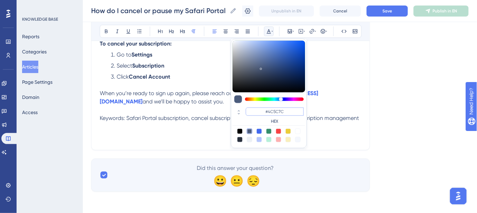
drag, startPoint x: 288, startPoint y: 114, endPoint x: 269, endPoint y: 114, distance: 19.3
click at [269, 114] on input "#4C5C7C" at bounding box center [275, 112] width 58 height 8
type input "#FFFFFF"
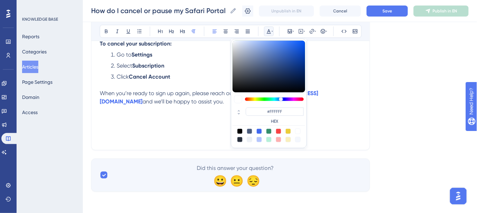
drag, startPoint x: 391, startPoint y: 122, endPoint x: 399, endPoint y: 36, distance: 87.1
click at [391, 122] on div "Language English (Default) How do I cancel or pause my Safari Portal Subscripti…" at bounding box center [280, 39] width 378 height 305
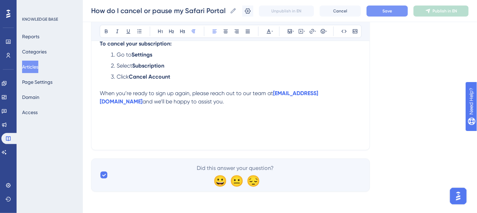
click at [392, 12] on span "Save" at bounding box center [388, 11] width 10 height 6
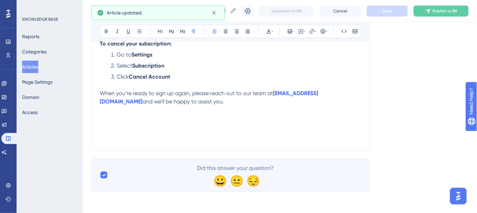
scroll to position [0, 0]
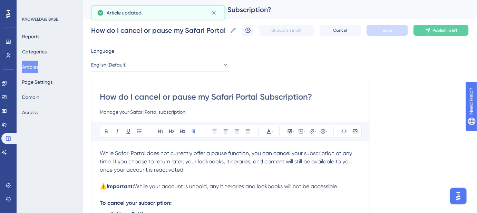
drag, startPoint x: 129, startPoint y: 98, endPoint x: 99, endPoint y: 96, distance: 30.1
click at [99, 98] on div "How do I cancel or pause my Safari Portal Subscription? Manage your Safari Port…" at bounding box center [230, 195] width 279 height 230
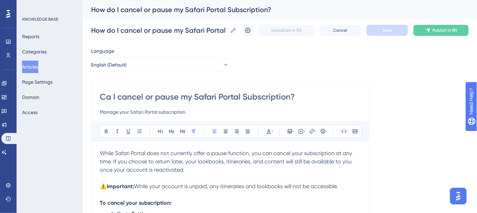
type input "Can I cancel or pause my Safari Portal Subscription?"
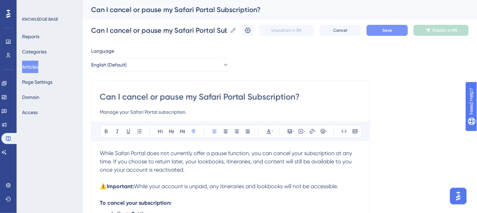
type input "Can I cancel or pause my Safari Portal Subscription?"
click at [386, 32] on button "Save" at bounding box center [387, 30] width 41 height 11
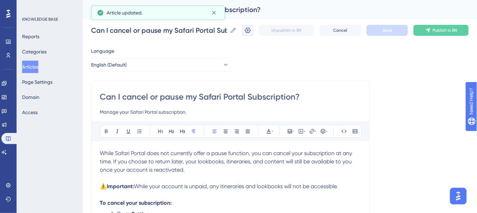
click at [251, 30] on icon at bounding box center [248, 31] width 6 height 6
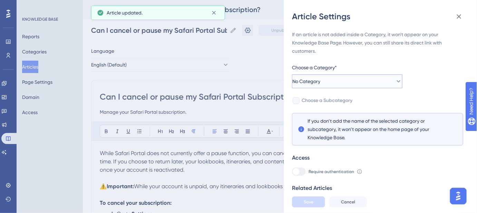
click at [389, 80] on button "No Category" at bounding box center [347, 82] width 110 height 14
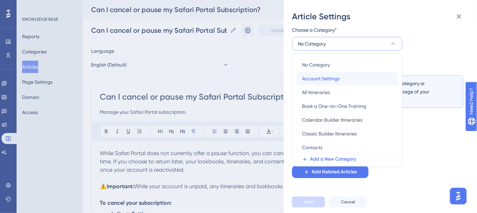
click at [314, 79] on span "Account Settings" at bounding box center [321, 79] width 38 height 8
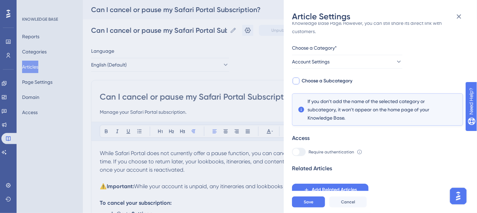
click at [318, 82] on span "Choose a Subcategory" at bounding box center [327, 81] width 51 height 8
checkbox input "true"
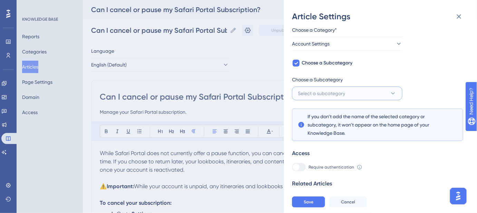
click at [386, 96] on button "Select a subcategory" at bounding box center [347, 94] width 110 height 14
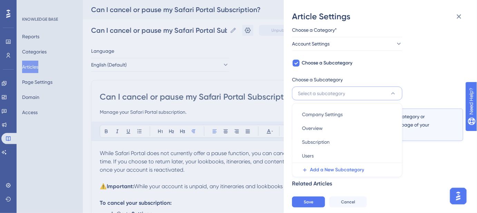
scroll to position [53, 0]
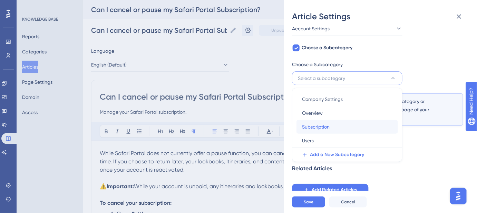
click at [336, 127] on div "Subscription Subscription" at bounding box center [347, 127] width 90 height 14
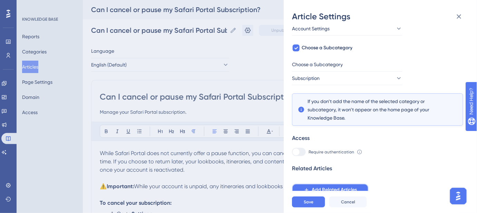
click at [352, 187] on span "Add Related Articles" at bounding box center [334, 190] width 45 height 8
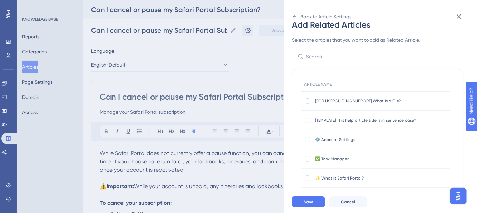
scroll to position [0, 0]
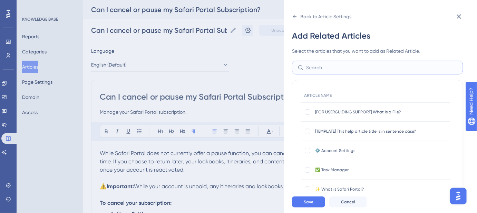
click at [335, 64] on input "text" at bounding box center [381, 68] width 151 height 8
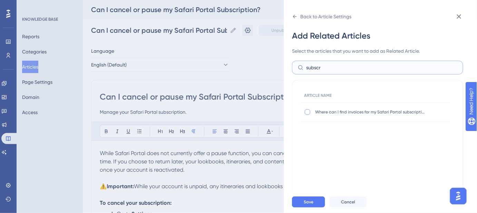
type input "subscr"
click at [307, 112] on div at bounding box center [308, 112] width 6 height 6
checkbox input "true"
drag, startPoint x: 324, startPoint y: 67, endPoint x: 299, endPoint y: 67, distance: 24.5
click at [299, 67] on label "subscr" at bounding box center [377, 68] width 171 height 14
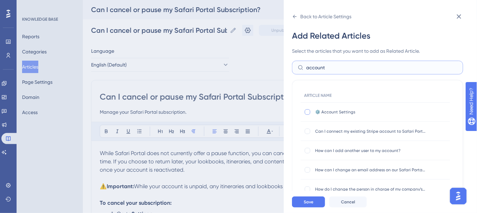
type input "account"
click at [308, 111] on div at bounding box center [308, 112] width 6 height 6
checkbox input "true"
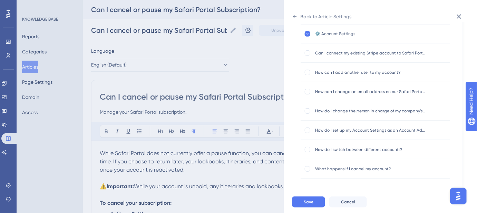
scroll to position [91, 0]
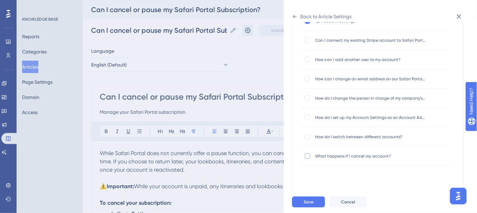
click at [307, 157] on div at bounding box center [308, 157] width 6 height 6
checkbox input "true"
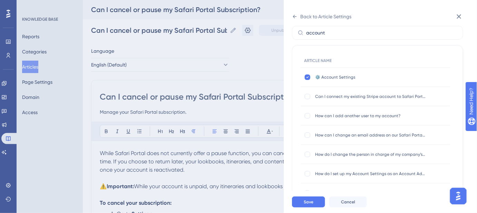
scroll to position [28, 0]
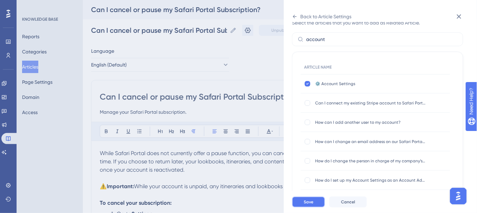
click at [312, 205] on span "Save" at bounding box center [309, 203] width 10 height 6
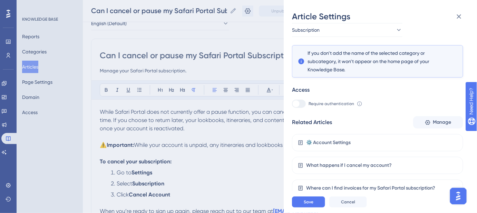
scroll to position [31, 0]
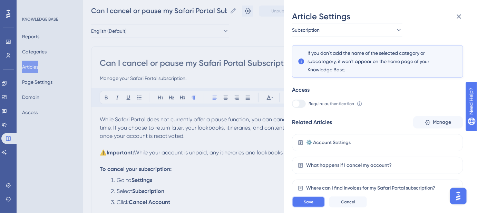
drag, startPoint x: 311, startPoint y: 209, endPoint x: 378, endPoint y: 146, distance: 91.6
click at [374, 155] on div "Article Settings If an article is not added inside a Category, it won't appear …" at bounding box center [380, 106] width 193 height 213
click at [438, 124] on span "Manage" at bounding box center [442, 122] width 19 height 8
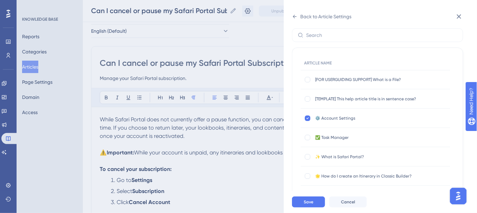
scroll to position [0, 0]
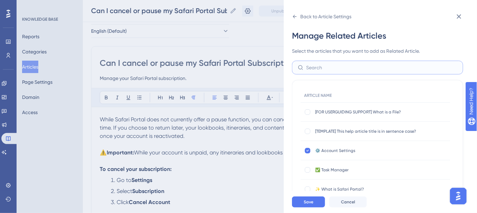
click at [356, 69] on input "text" at bounding box center [381, 68] width 151 height 8
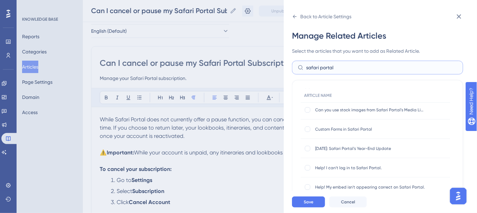
scroll to position [188, 0]
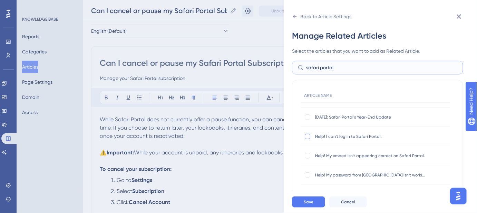
type input "safari portal"
click at [308, 137] on div at bounding box center [308, 137] width 6 height 6
checkbox input "true"
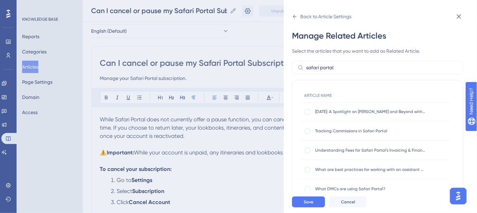
scroll to position [533, 0]
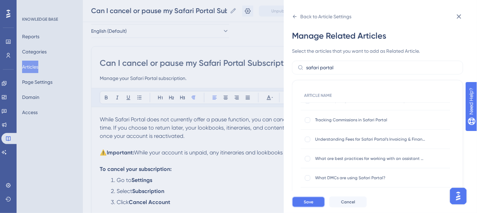
click at [314, 205] on button "Save" at bounding box center [308, 202] width 33 height 11
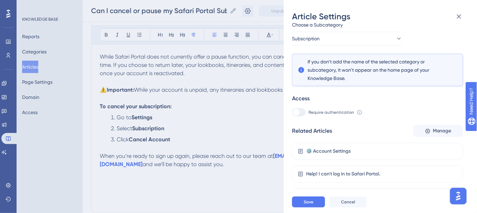
scroll to position [124, 0]
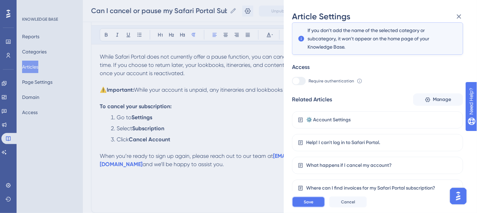
drag, startPoint x: 314, startPoint y: 203, endPoint x: 382, endPoint y: 166, distance: 77.2
click at [380, 168] on div "Article Settings If an article is not added inside a Category, it won't appear …" at bounding box center [380, 106] width 193 height 213
click at [436, 104] on button "Manage" at bounding box center [438, 100] width 50 height 12
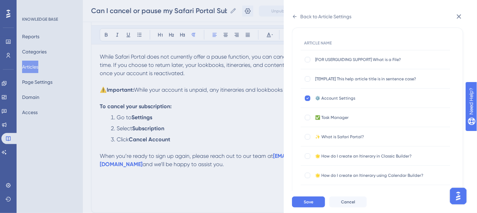
scroll to position [0, 0]
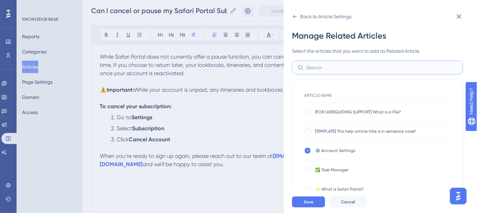
click at [364, 69] on input "text" at bounding box center [381, 68] width 151 height 8
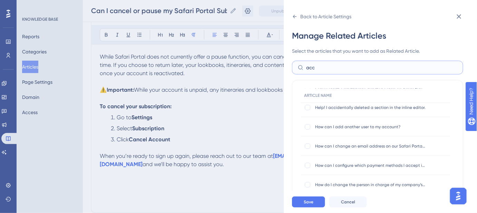
scroll to position [83, 0]
drag, startPoint x: 335, startPoint y: 69, endPoint x: 293, endPoint y: 70, distance: 41.1
click at [293, 70] on label "acc" at bounding box center [377, 68] width 171 height 14
type input "help"
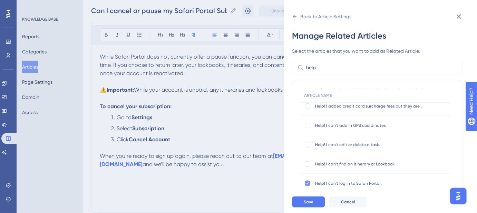
click at [308, 185] on icon at bounding box center [307, 184] width 3 height 6
checkbox input "false"
click at [315, 208] on button "Save" at bounding box center [308, 202] width 33 height 11
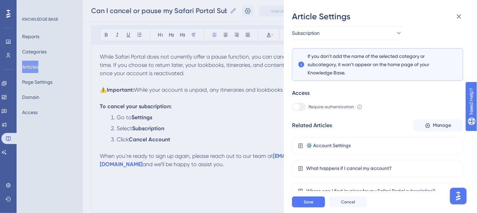
scroll to position [101, 0]
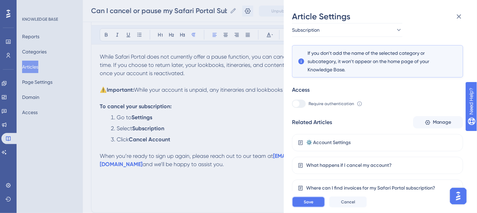
click at [316, 207] on button "Save" at bounding box center [308, 202] width 33 height 11
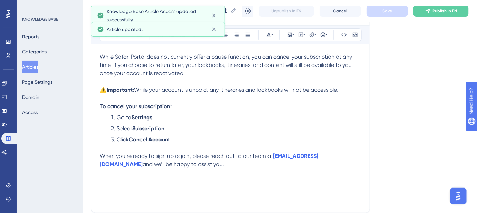
click at [225, 89] on span "While your account is unpaid, any itineraries and lookbooks will not be accessi…" at bounding box center [236, 90] width 204 height 7
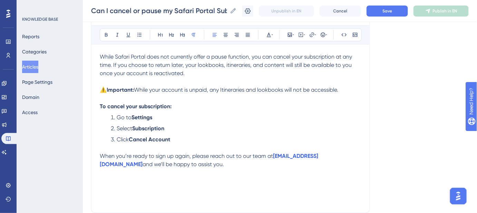
click at [263, 90] on span "While your account is unpaid, any Itineraries and lookbooks will not be accessi…" at bounding box center [236, 90] width 204 height 7
click at [398, 11] on button "Save" at bounding box center [387, 11] width 41 height 11
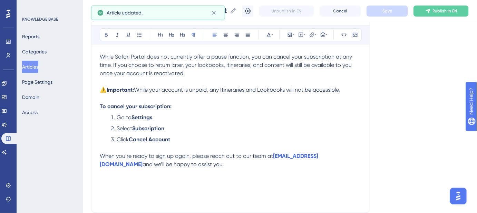
click at [251, 89] on span "While your account is unpaid, any Itineraries and Lookbooks will not be accessi…" at bounding box center [237, 90] width 206 height 7
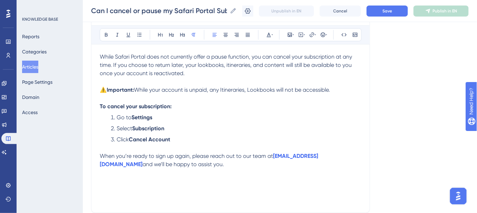
click at [278, 89] on span "While your account is unpaid, any Itineraries, Lookbooks will not be accessible." at bounding box center [232, 90] width 196 height 7
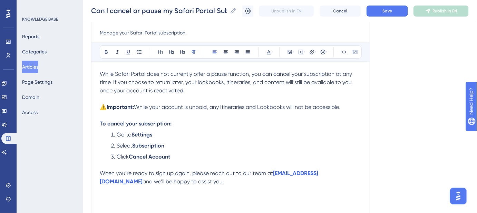
scroll to position [62, 0]
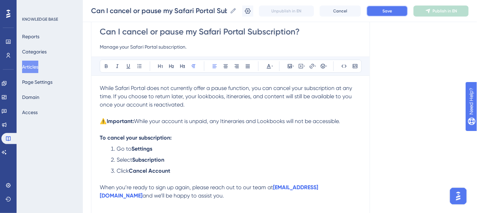
click at [392, 12] on span "Save" at bounding box center [388, 11] width 10 height 6
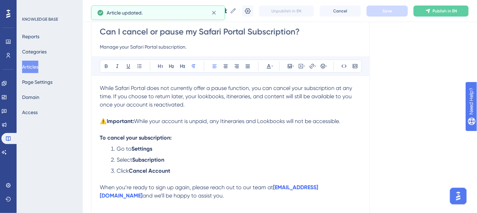
click at [199, 97] on span "While Safari Portal does not currently offer a pause function, you can cancel y…" at bounding box center [227, 96] width 254 height 23
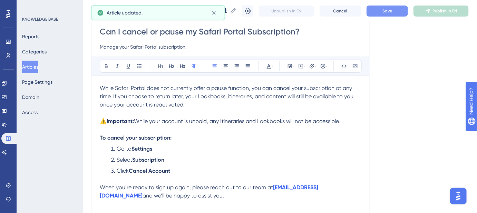
click at [227, 96] on span "While Safari Portal does not currently offer a pause function, you can cancel y…" at bounding box center [227, 96] width 255 height 23
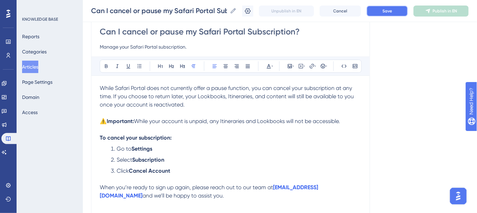
click at [385, 15] on button "Save" at bounding box center [387, 11] width 41 height 11
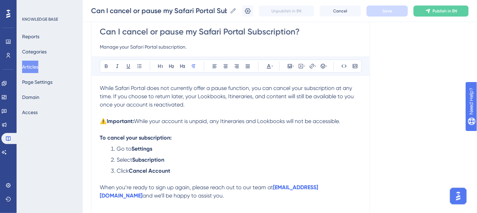
click at [337, 133] on p "⚠️ Important: While your account is unpaid, any Itineraries and Lookbooks will …" at bounding box center [231, 125] width 262 height 17
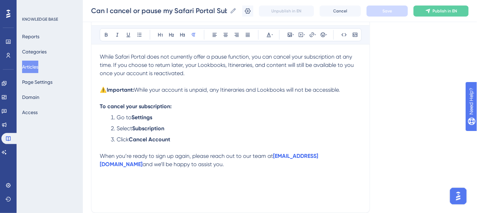
click at [133, 117] on strong "Settings" at bounding box center [142, 117] width 21 height 7
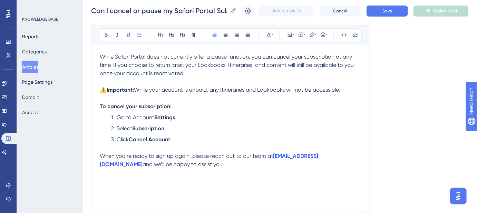
click at [135, 117] on span "Go to Account" at bounding box center [136, 117] width 38 height 7
click at [271, 121] on li "Go to Account Settings" at bounding box center [234, 118] width 253 height 8
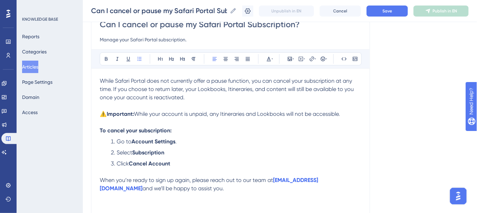
scroll to position [62, 0]
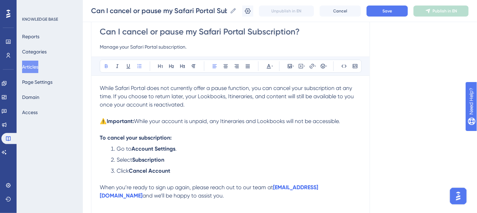
click at [173, 158] on li "Select Subscription" at bounding box center [234, 160] width 253 height 8
click at [135, 160] on strong "Subscription" at bounding box center [148, 160] width 32 height 7
click at [134, 160] on strong "Subscription" at bounding box center [148, 160] width 32 height 7
click at [177, 160] on li "Select the Subscription" at bounding box center [234, 160] width 253 height 8
click at [177, 160] on strong "Subscription tab." at bounding box center [164, 160] width 44 height 7
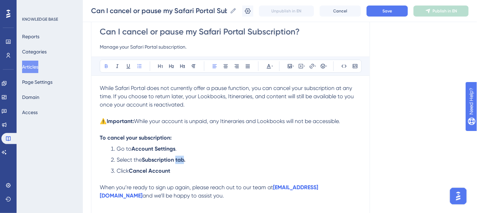
click at [177, 160] on strong "Subscription tab." at bounding box center [164, 160] width 44 height 7
click at [189, 160] on li "Select the Subscription tab." at bounding box center [234, 160] width 253 height 8
drag, startPoint x: 189, startPoint y: 160, endPoint x: 176, endPoint y: 161, distance: 12.4
click at [176, 161] on li "Select the Subscription tab." at bounding box center [234, 160] width 253 height 8
click at [213, 163] on li "Select the Subscription tab." at bounding box center [234, 160] width 253 height 8
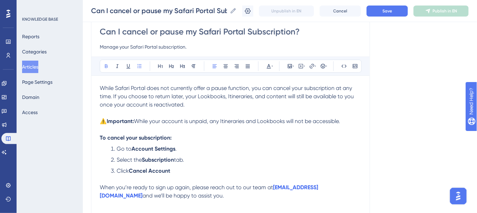
click at [179, 174] on li "Click Cancel Account" at bounding box center [234, 175] width 253 height 17
click at [170, 172] on li "Click Cancel Account." at bounding box center [234, 175] width 253 height 17
click at [326, 152] on li "Go to Account Settings ." at bounding box center [234, 149] width 253 height 8
click at [392, 13] on span "Save" at bounding box center [388, 11] width 10 height 6
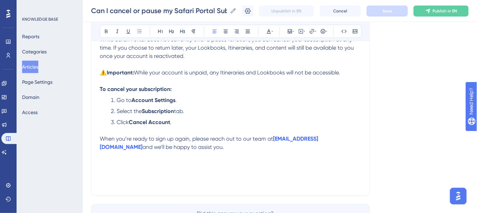
scroll to position [125, 0]
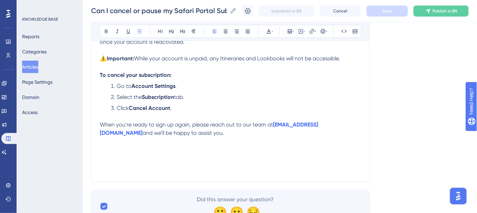
click at [148, 147] on span "Keywords: Safari Portal subscription, cancel subscription, pause subscription, …" at bounding box center [229, 149] width 259 height 7
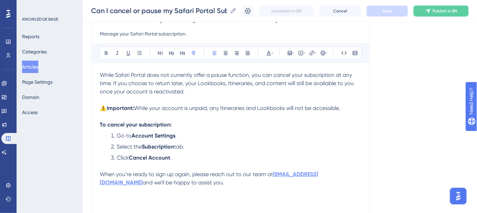
scroll to position [62, 0]
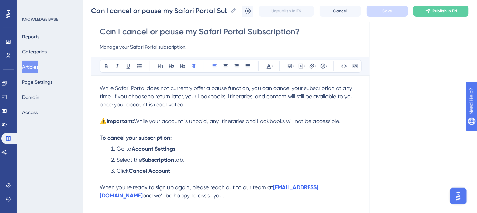
click at [217, 122] on span "While your account is unpaid, any Itineraries and Lookbooks will not be accessi…" at bounding box center [237, 121] width 206 height 7
click at [304, 143] on div "While Safari Portal does not currently offer a pause function, you can cancel y…" at bounding box center [231, 160] width 262 height 152
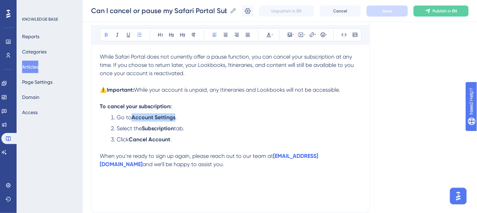
drag, startPoint x: 176, startPoint y: 117, endPoint x: 133, endPoint y: 118, distance: 42.8
click at [133, 118] on li "Go to Account Settings ." at bounding box center [234, 118] width 253 height 8
click at [311, 35] on icon at bounding box center [312, 34] width 4 height 4
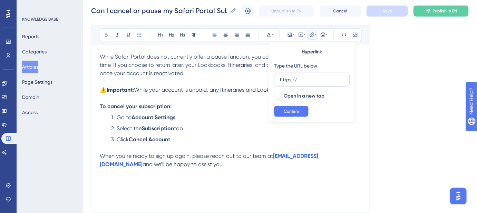
drag, startPoint x: 299, startPoint y: 79, endPoint x: 277, endPoint y: 80, distance: 22.5
click at [277, 80] on label "https://" at bounding box center [312, 80] width 76 height 14
click at [280, 80] on input "https://" at bounding box center [312, 80] width 64 height 8
type input "[URL][DOMAIN_NAME]"
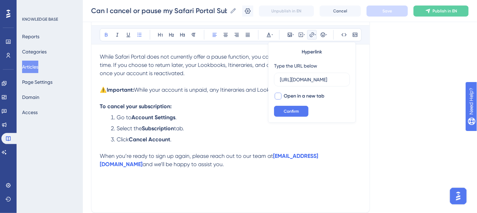
scroll to position [0, 0]
click at [279, 95] on div at bounding box center [278, 96] width 7 height 7
checkbox input "true"
click at [288, 111] on span "Confirm" at bounding box center [291, 112] width 15 height 6
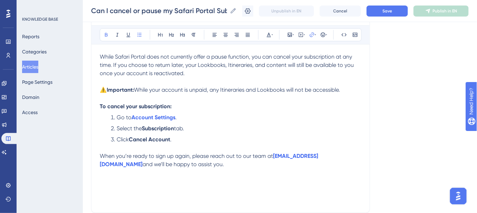
click at [287, 110] on p "To cancel your subscription:" at bounding box center [231, 107] width 262 height 8
click at [384, 16] on button "Save" at bounding box center [387, 11] width 41 height 11
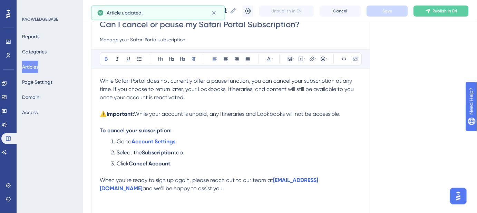
scroll to position [62, 0]
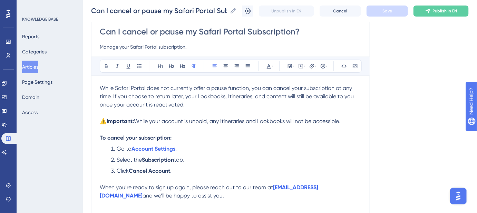
click at [220, 120] on span "While your account is unpaid, any Itineraries and Lookbooks will not be accessi…" at bounding box center [237, 121] width 206 height 7
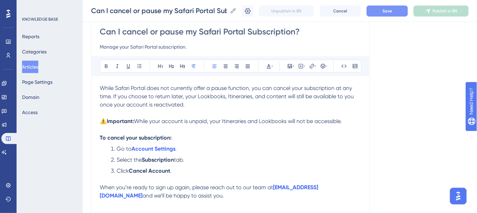
click at [388, 12] on span "Save" at bounding box center [388, 11] width 10 height 6
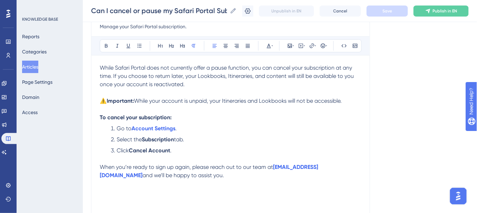
scroll to position [94, 0]
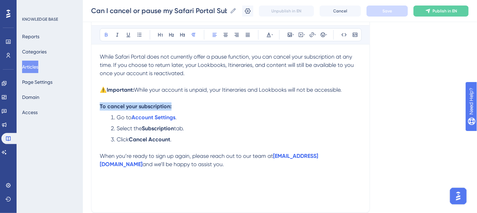
drag, startPoint x: 173, startPoint y: 107, endPoint x: 100, endPoint y: 107, distance: 73.5
click at [100, 107] on p "To cancel your subscription:" at bounding box center [231, 107] width 262 height 8
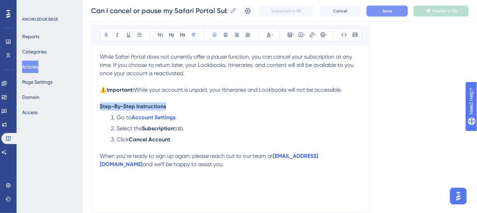
drag, startPoint x: 172, startPoint y: 106, endPoint x: 97, endPoint y: 107, distance: 74.6
click at [97, 107] on div "Can I cancel or pause my Safari Portal Subscription? Manage your Safari Portal …" at bounding box center [230, 98] width 279 height 230
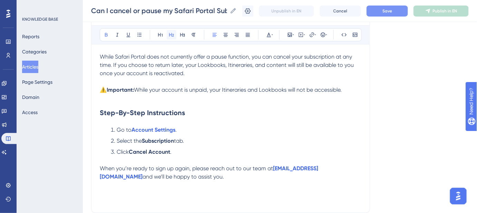
click at [169, 33] on icon at bounding box center [171, 35] width 5 height 4
drag, startPoint x: 219, startPoint y: 117, endPoint x: 223, endPoint y: 116, distance: 4.0
click at [220, 117] on h2 "Step-By-Step Instructions" at bounding box center [231, 113] width 262 height 21
click at [329, 112] on h2 "Step-By-Step Instructions" at bounding box center [231, 113] width 262 height 21
click at [392, 12] on span "Save" at bounding box center [388, 11] width 10 height 6
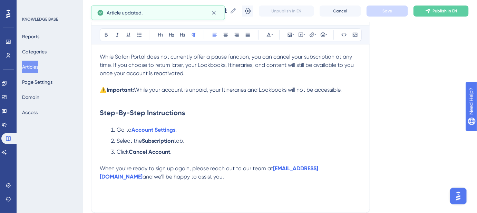
click at [350, 88] on p "⚠️ Important: While your account is unpaid, your Itineraries and Lookbooks will…" at bounding box center [231, 94] width 262 height 17
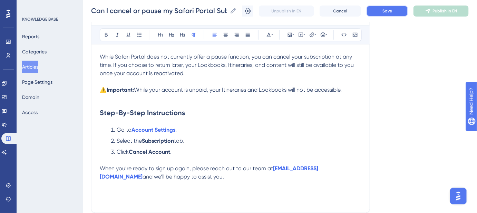
click at [392, 11] on span "Save" at bounding box center [388, 11] width 10 height 6
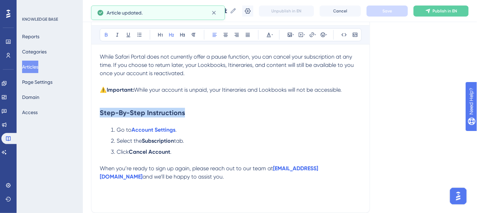
drag, startPoint x: 186, startPoint y: 111, endPoint x: 85, endPoint y: 112, distance: 100.5
click at [85, 112] on div "Performance Users Engagement Widgets Feedback Product Updates Knowledge Base AI…" at bounding box center [280, 86] width 394 height 360
click at [107, 36] on icon at bounding box center [107, 35] width 6 height 6
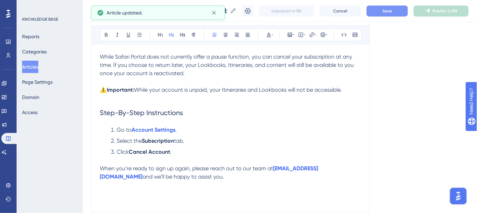
click at [212, 113] on h2 "Step-By-Step Instructions" at bounding box center [231, 113] width 262 height 21
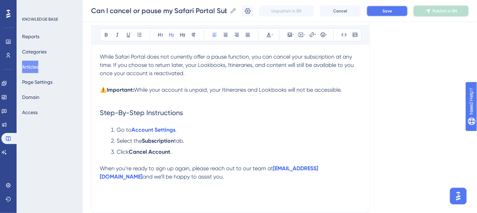
click at [377, 13] on button "Save" at bounding box center [387, 11] width 41 height 11
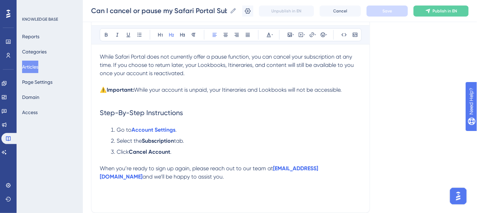
click at [286, 118] on h2 "Step-By-Step Instructions" at bounding box center [231, 113] width 262 height 21
click at [132, 129] on strong "Account Settings" at bounding box center [154, 130] width 44 height 7
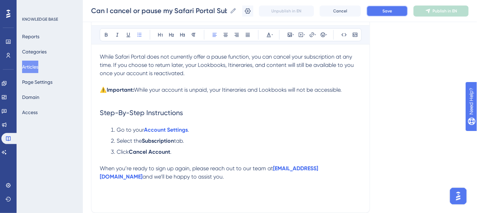
click at [390, 15] on button "Save" at bounding box center [387, 11] width 41 height 11
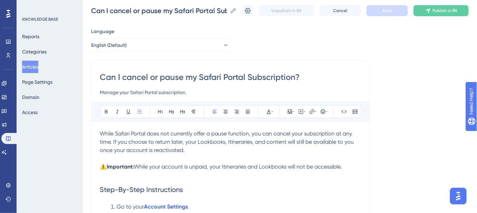
scroll to position [0, 0]
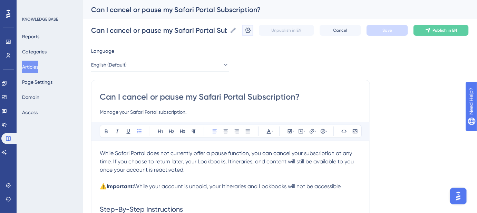
drag, startPoint x: 253, startPoint y: 30, endPoint x: 371, endPoint y: 70, distance: 124.7
click at [251, 30] on icon at bounding box center [248, 31] width 6 height 6
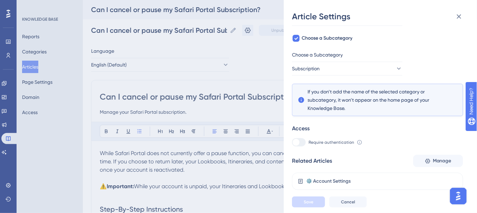
scroll to position [101, 0]
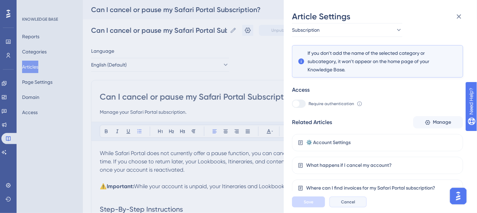
click at [348, 205] on span "Cancel" at bounding box center [348, 203] width 14 height 6
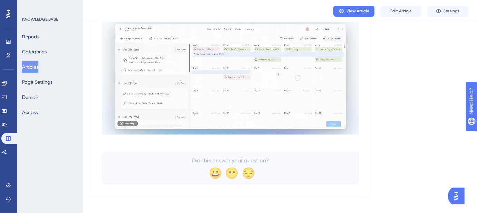
scroll to position [277, 0]
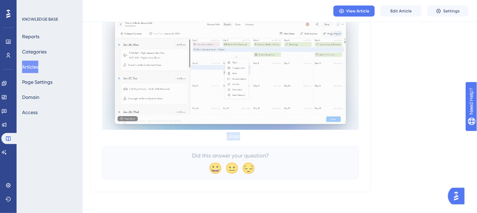
drag, startPoint x: 311, startPoint y: 137, endPoint x: 220, endPoint y: 137, distance: 90.5
click at [227, 137] on p "Keywords: One-off event, placeholder, calendar builder" at bounding box center [230, 137] width 257 height 8
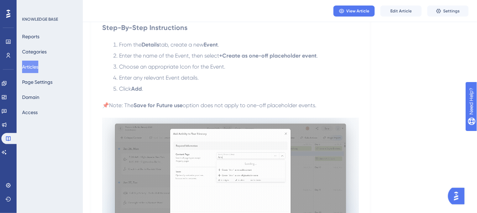
scroll to position [183, 0]
